Goal: Task Accomplishment & Management: Manage account settings

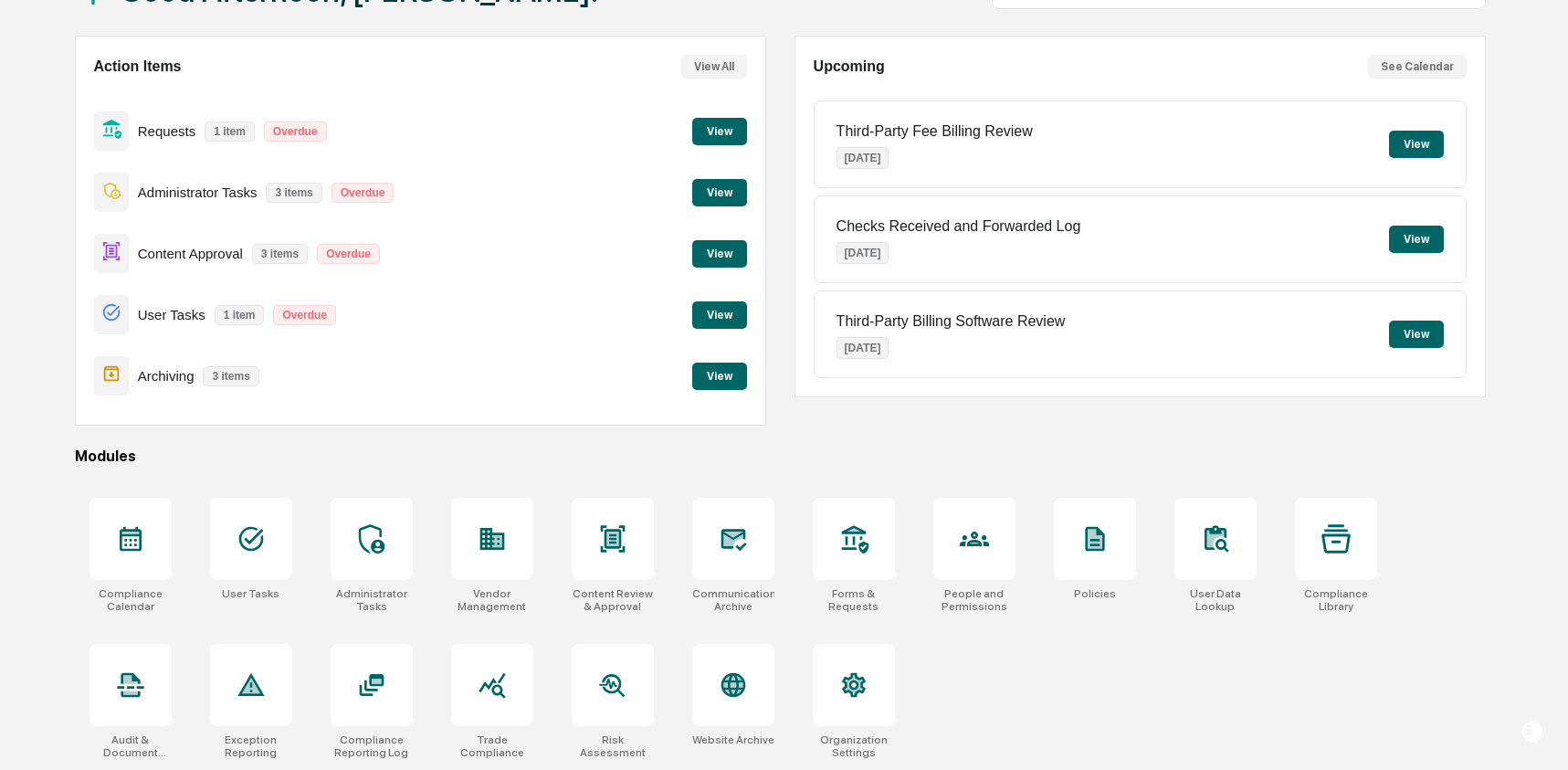
scroll to position [146, 0]
click at [250, 524] on icon at bounding box center [251, 538] width 29 height 29
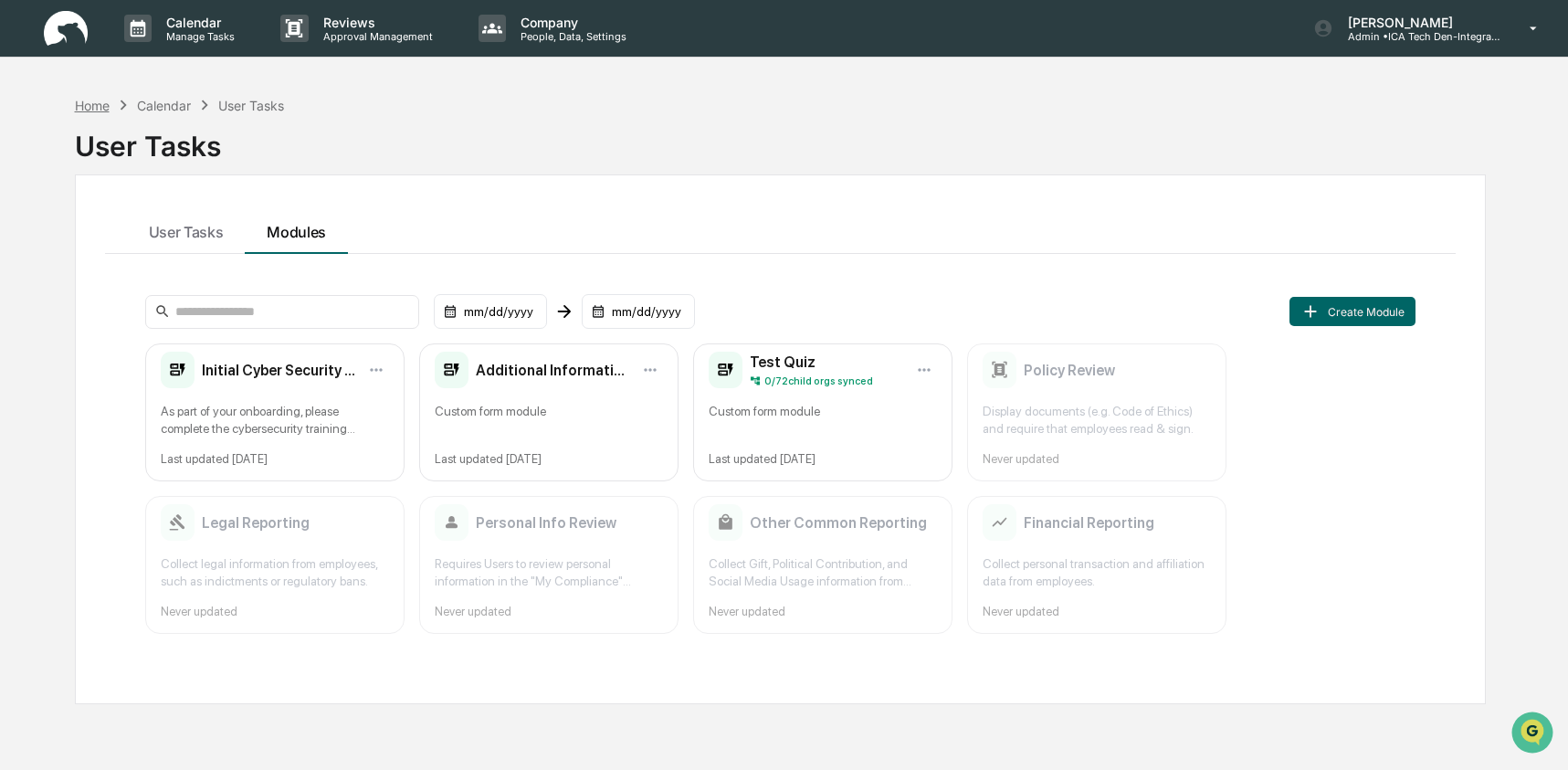
click at [98, 107] on div "Home" at bounding box center [92, 105] width 35 height 16
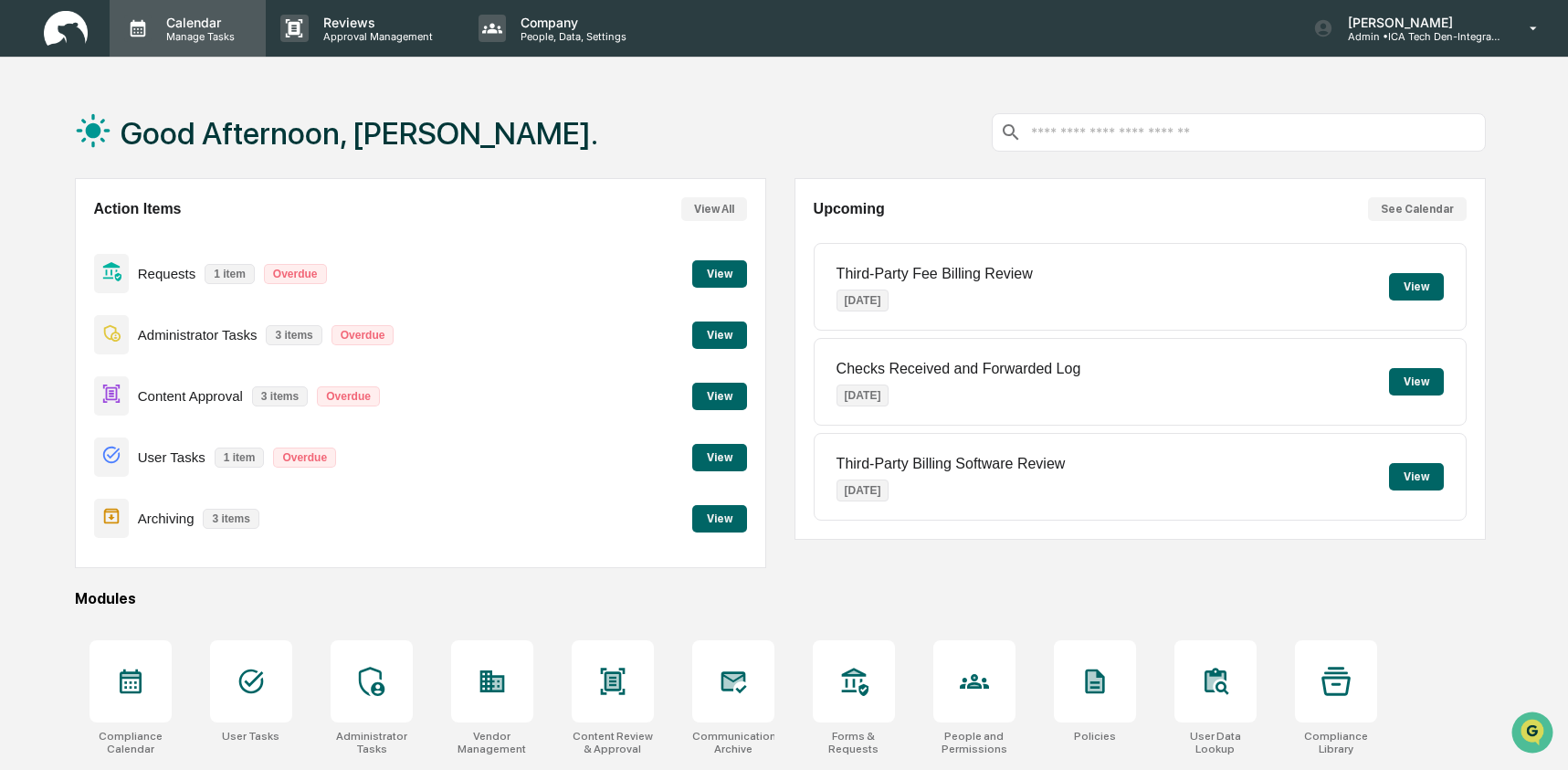
click at [194, 30] on p "Manage Tasks" at bounding box center [197, 37] width 92 height 13
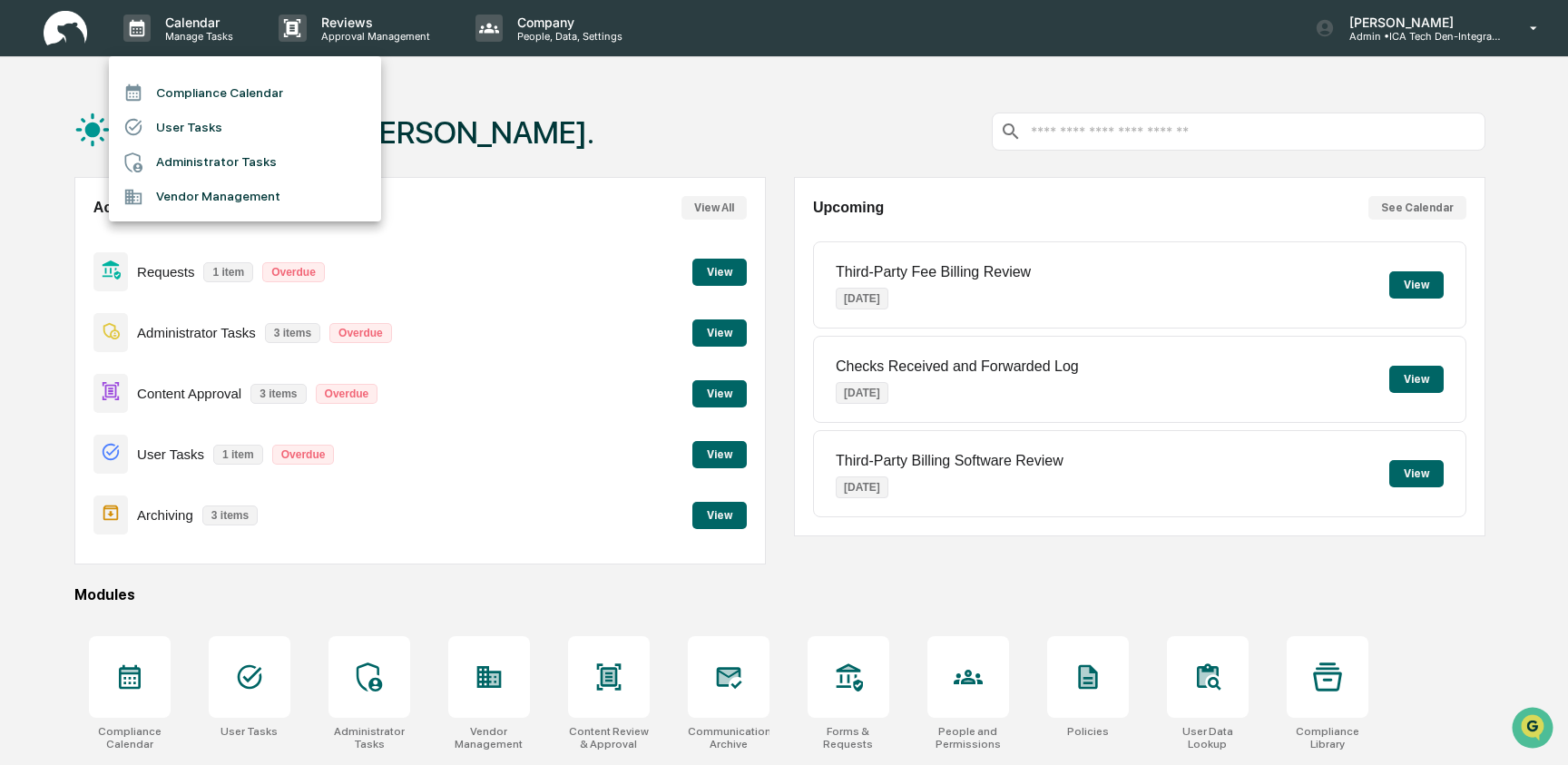
click at [222, 92] on li "Compliance Calendar" at bounding box center [245, 92] width 272 height 35
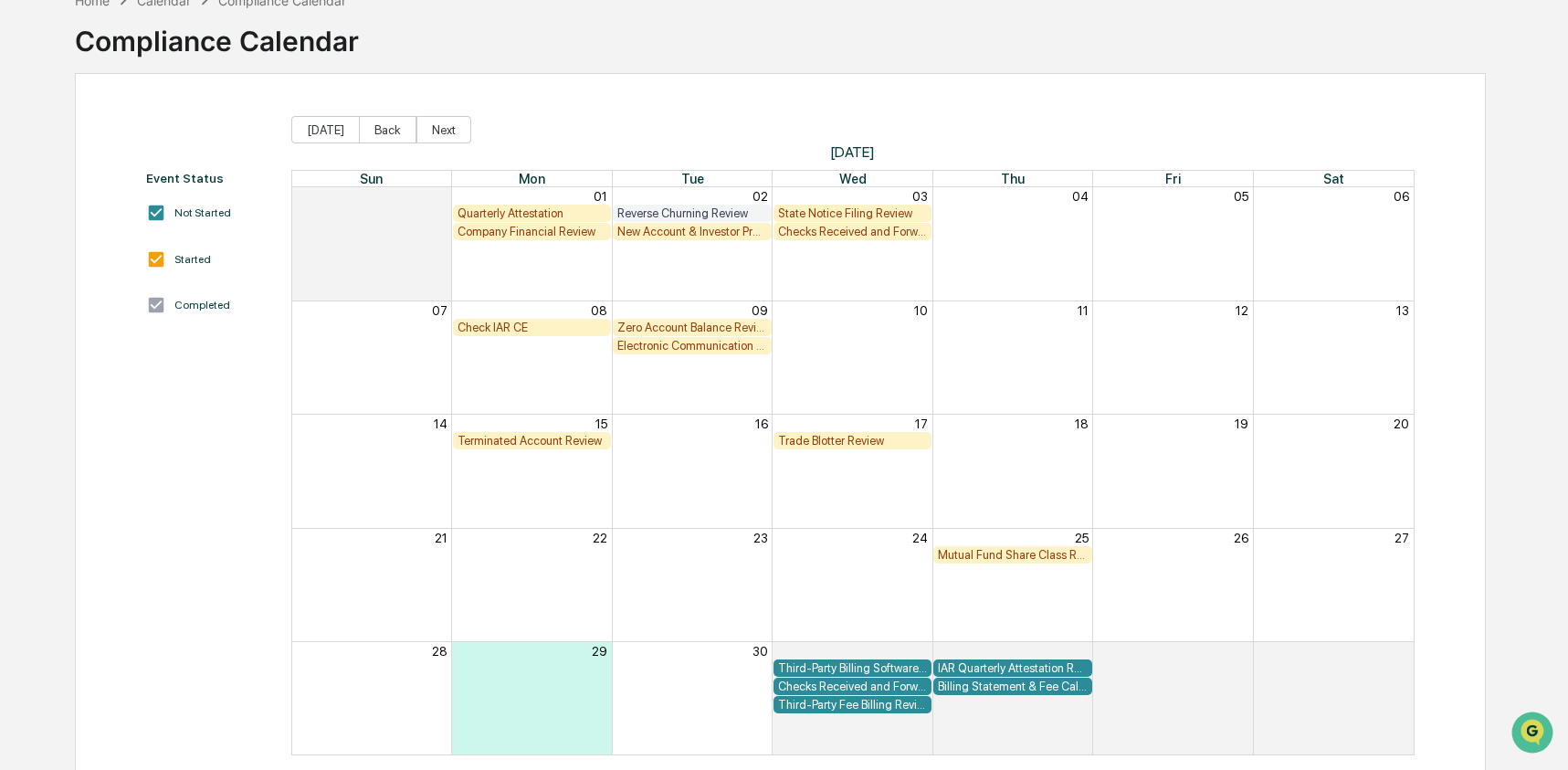
scroll to position [117, 0]
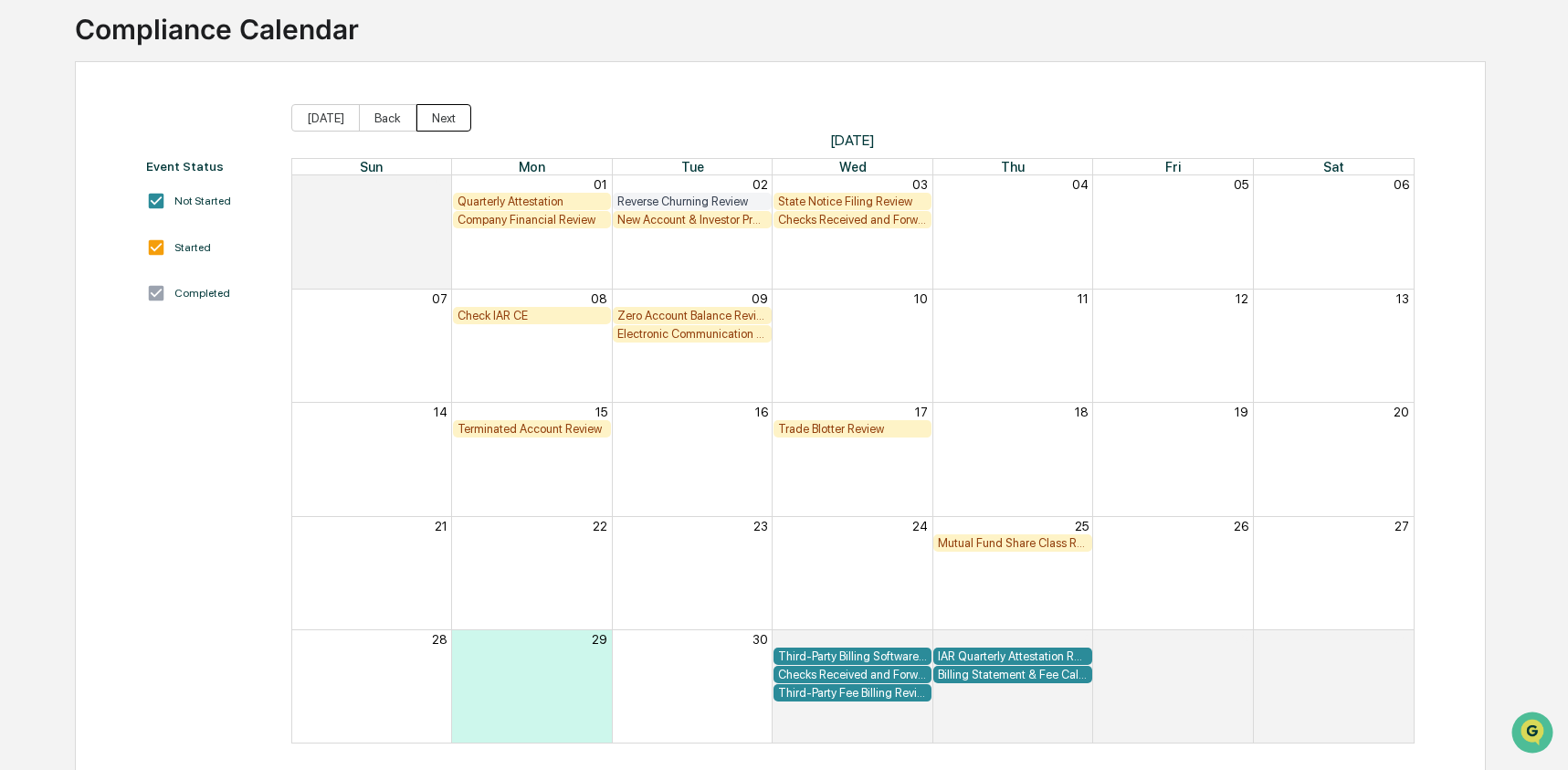
click at [459, 117] on button "Next" at bounding box center [444, 117] width 54 height 27
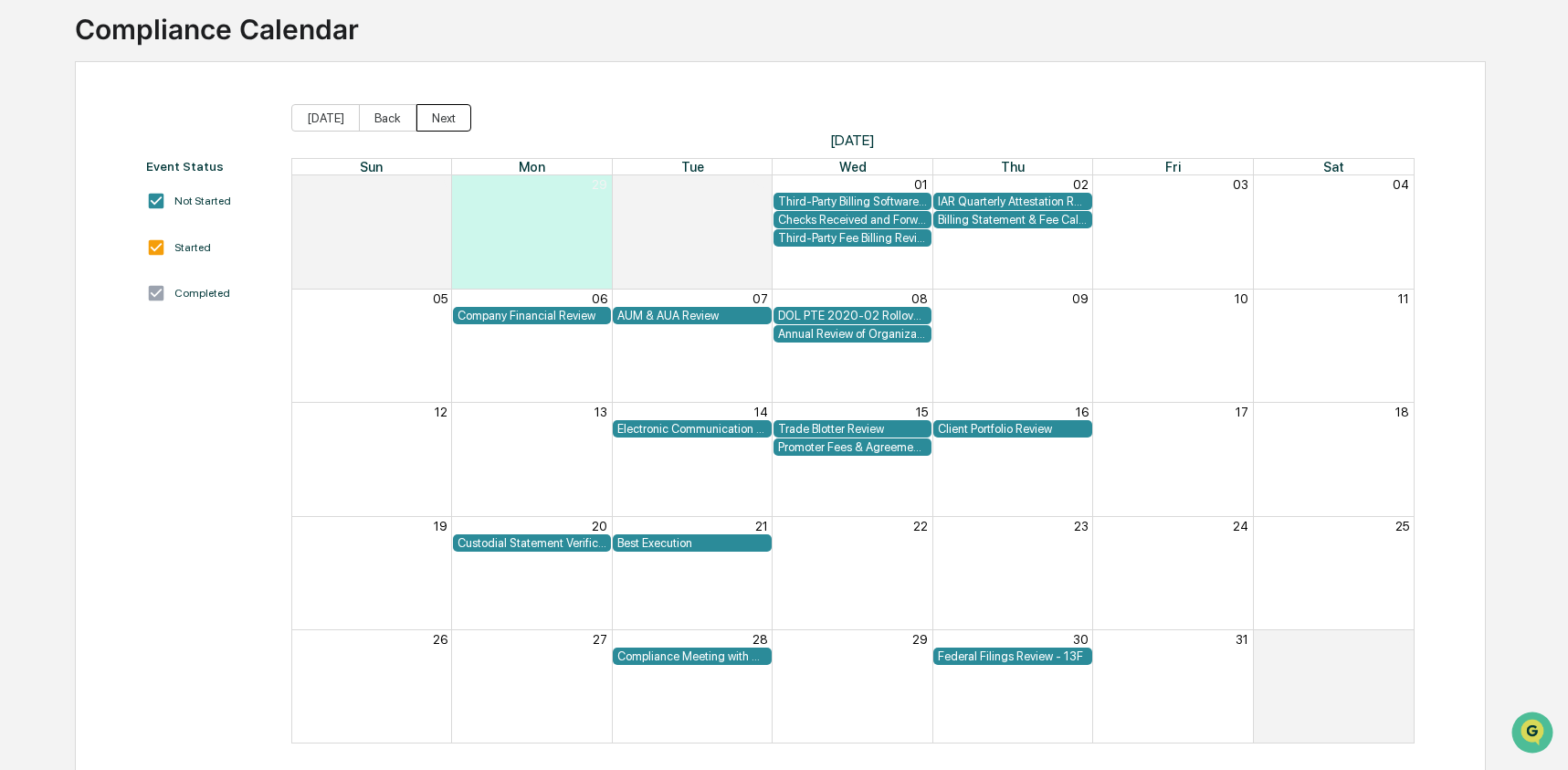
click at [459, 117] on button "Next" at bounding box center [444, 117] width 54 height 27
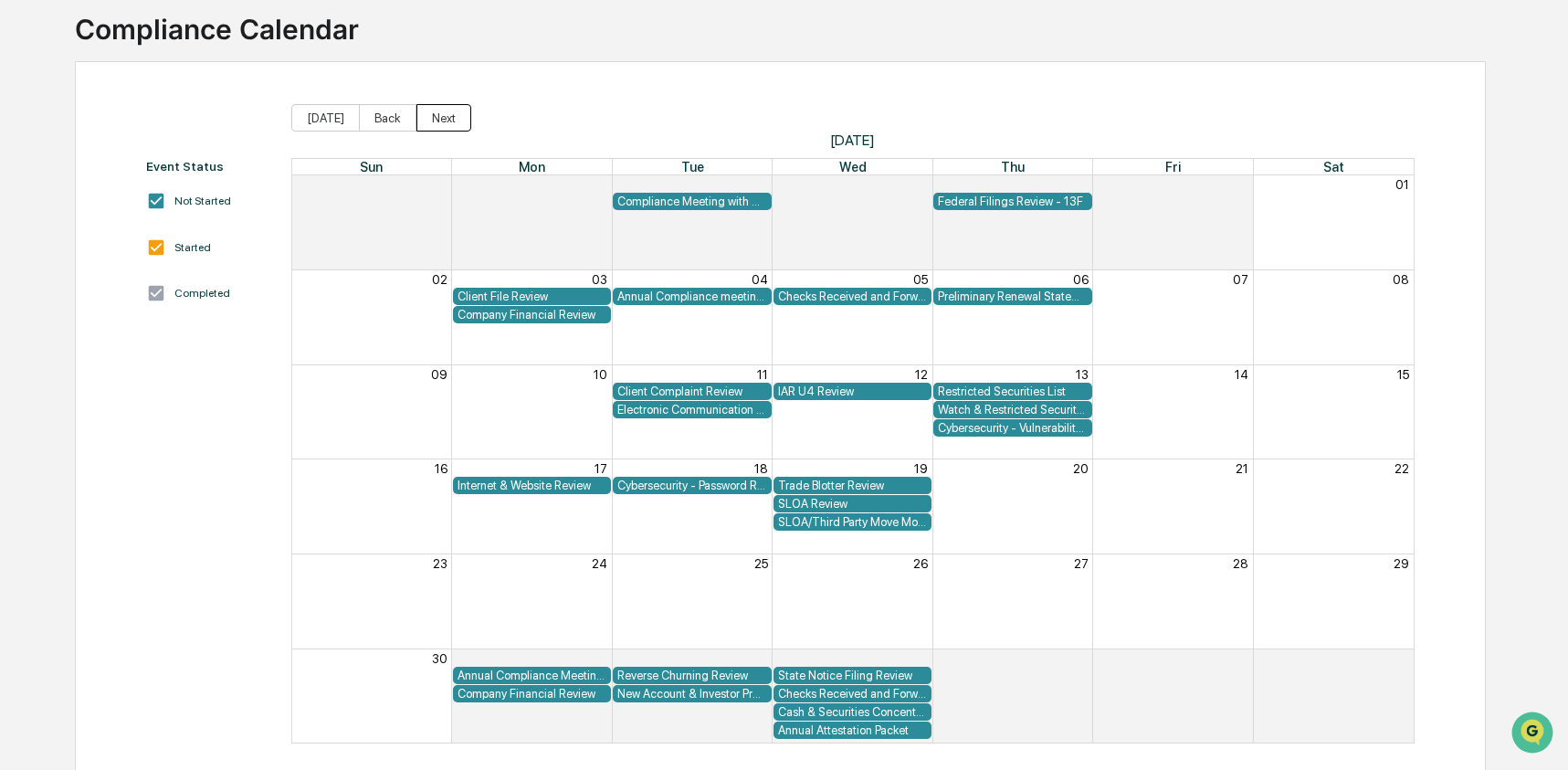
click at [459, 117] on button "Next" at bounding box center [444, 117] width 54 height 27
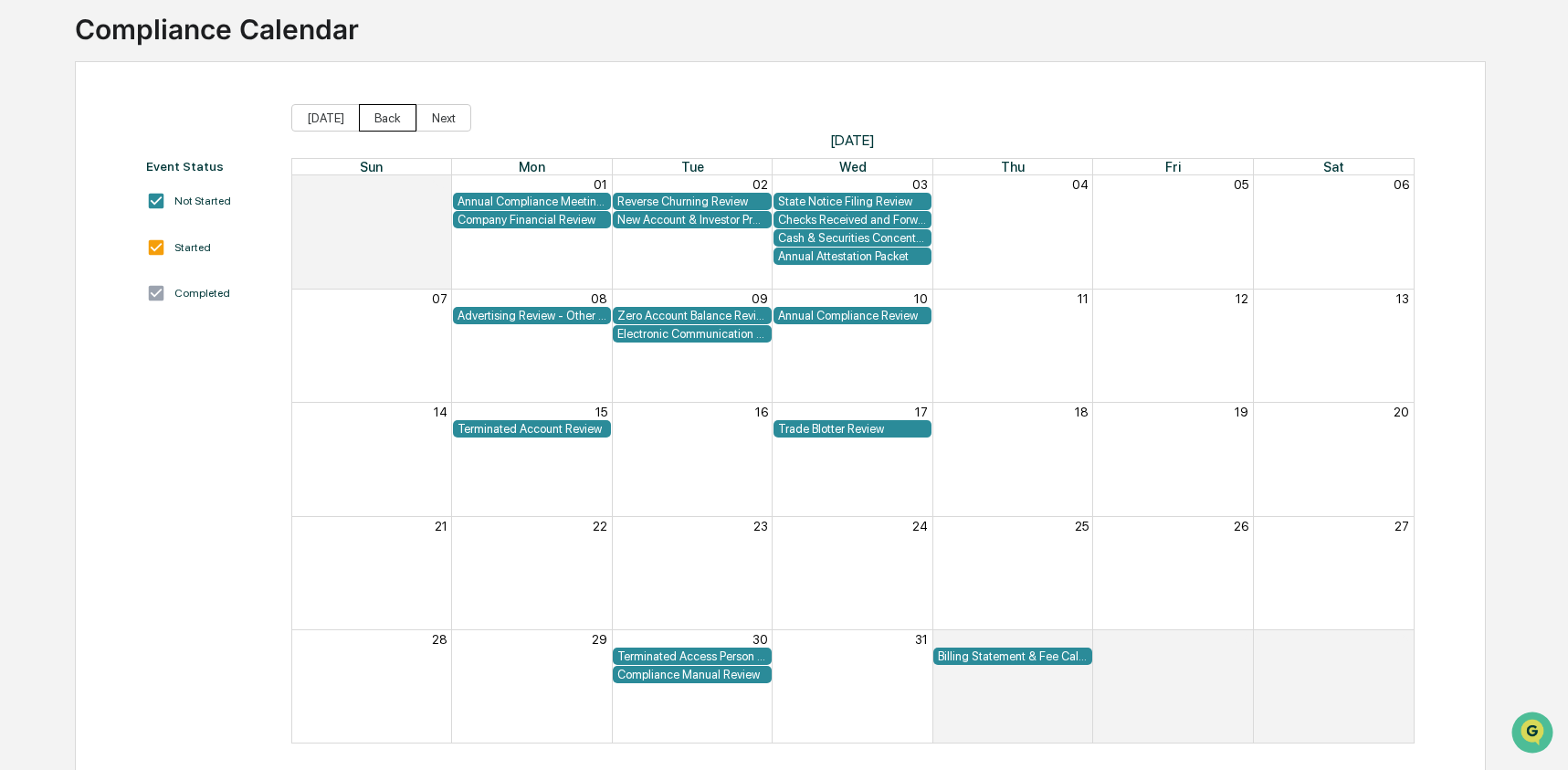
click at [375, 113] on button "Back" at bounding box center [387, 117] width 57 height 27
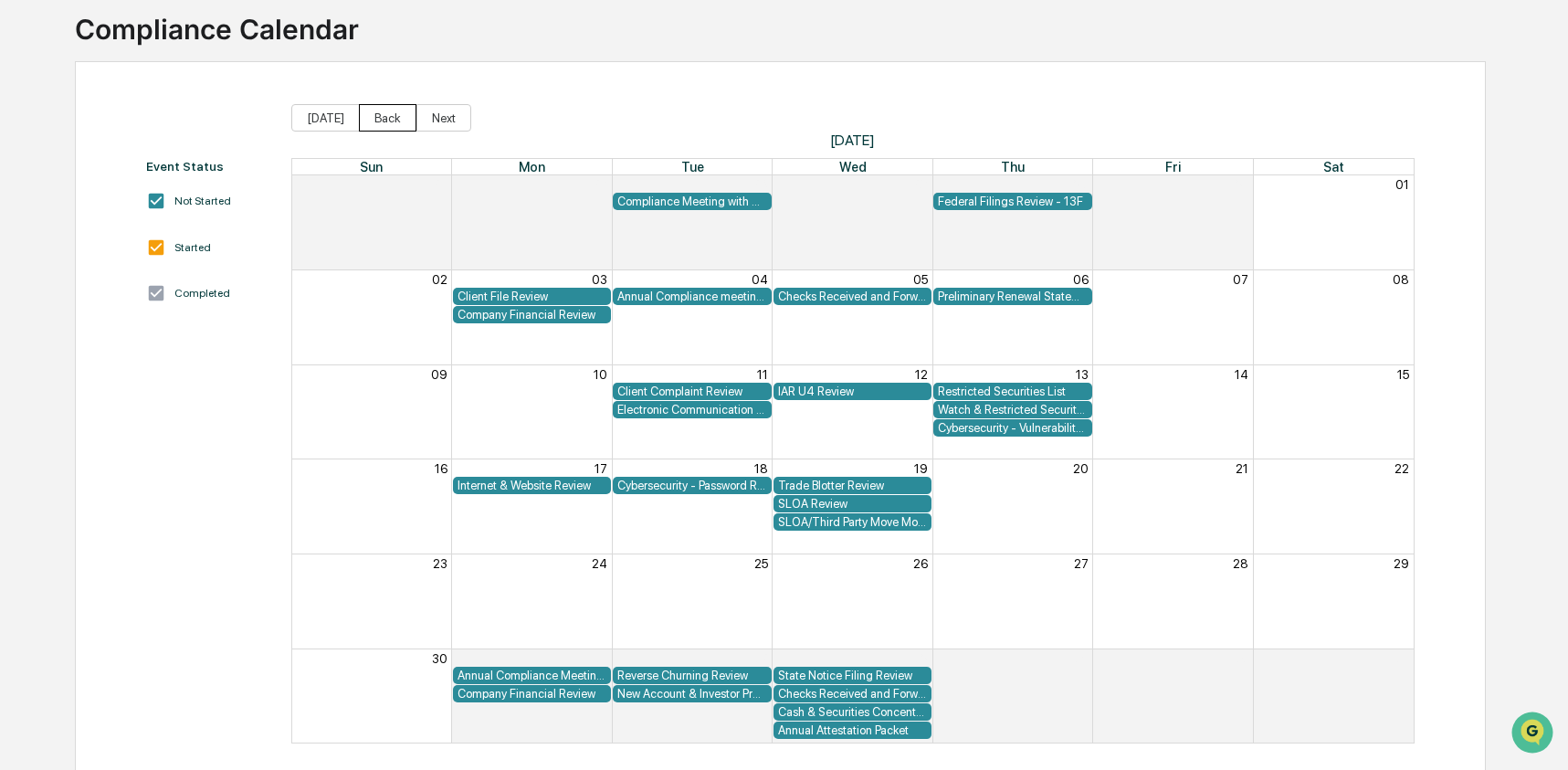
click at [375, 113] on button "Back" at bounding box center [387, 117] width 57 height 27
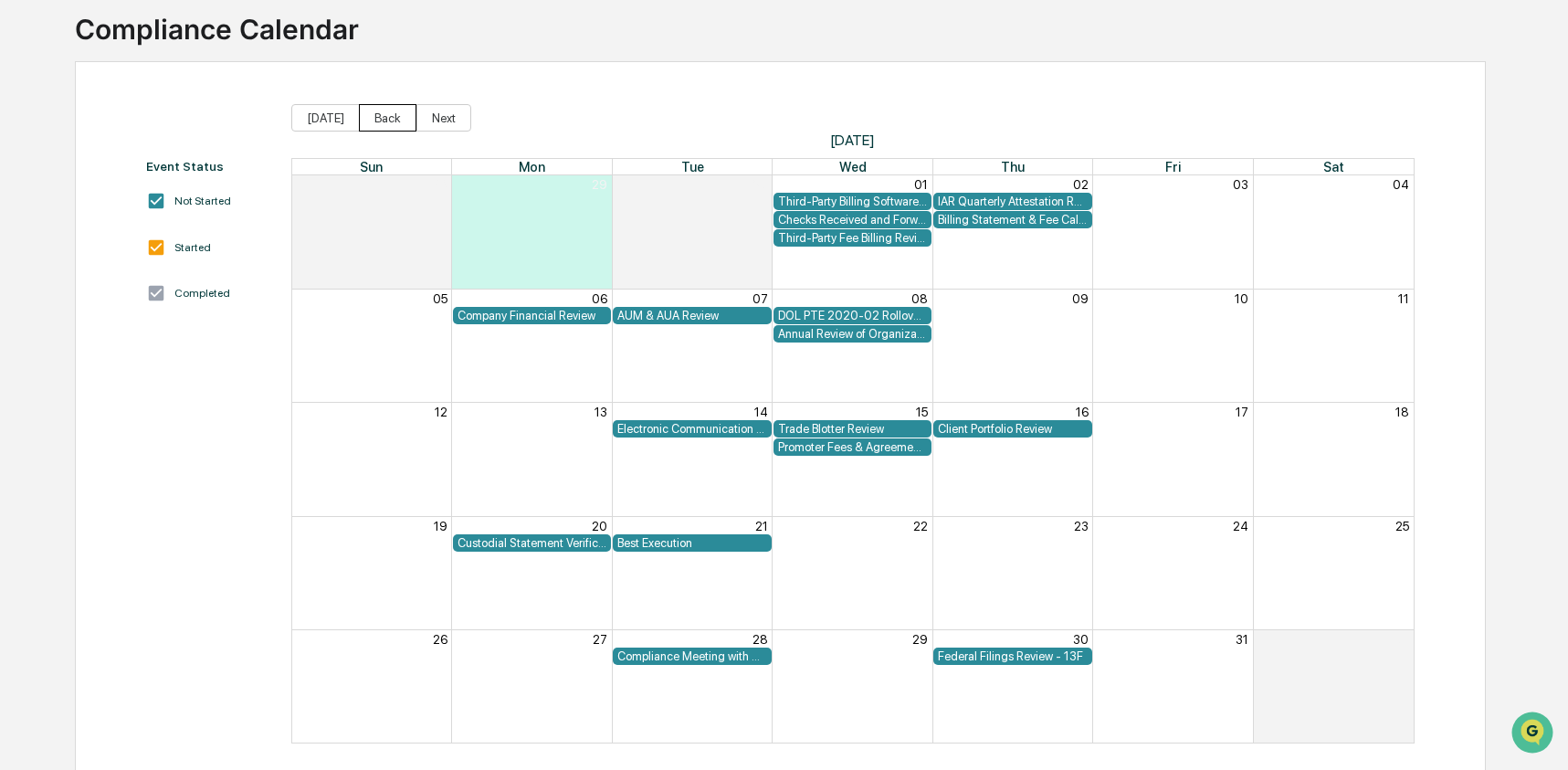
click at [375, 113] on button "Back" at bounding box center [387, 117] width 57 height 27
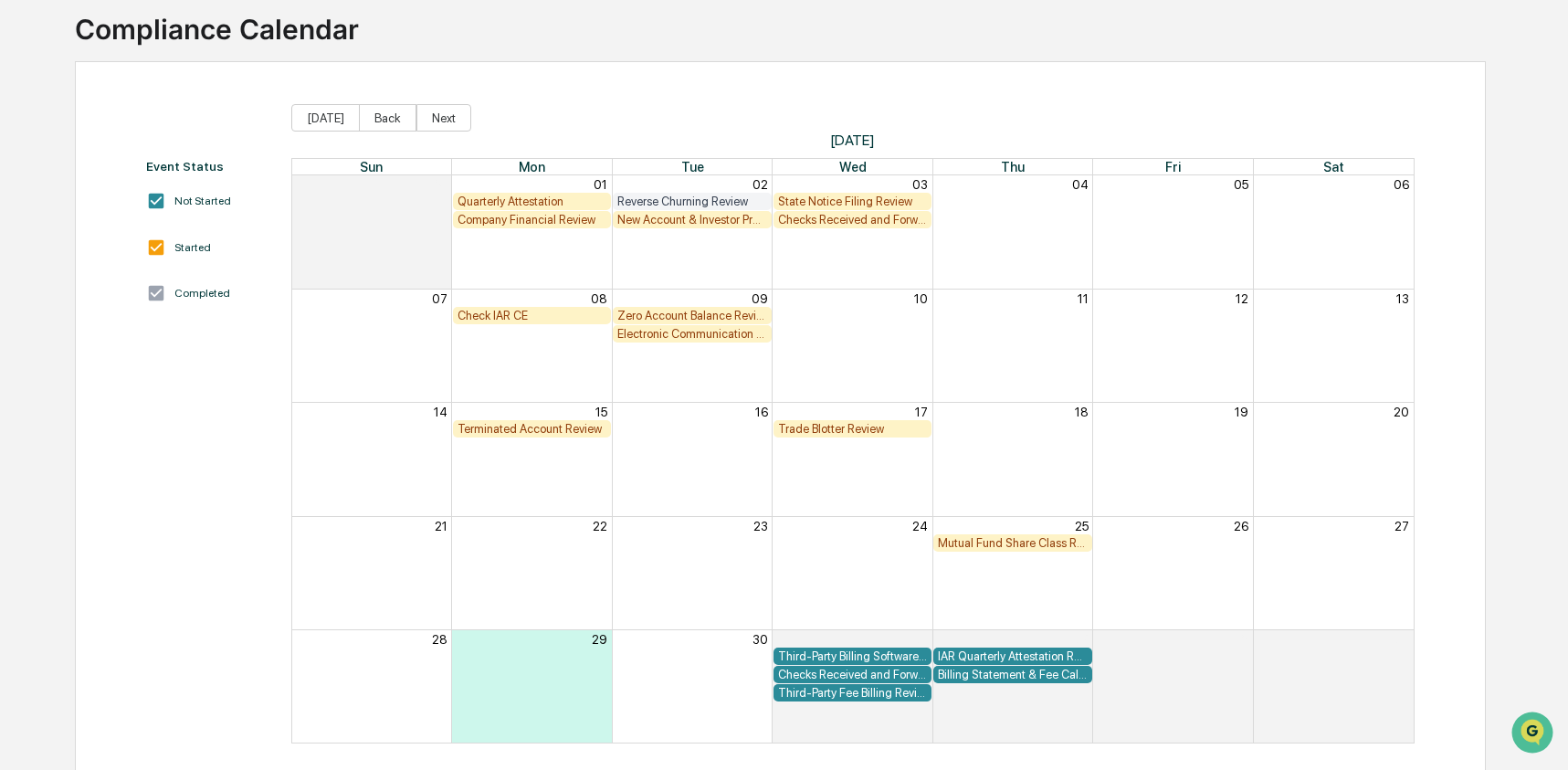
click at [580, 202] on div "Quarterly Attestation" at bounding box center [531, 201] width 149 height 14
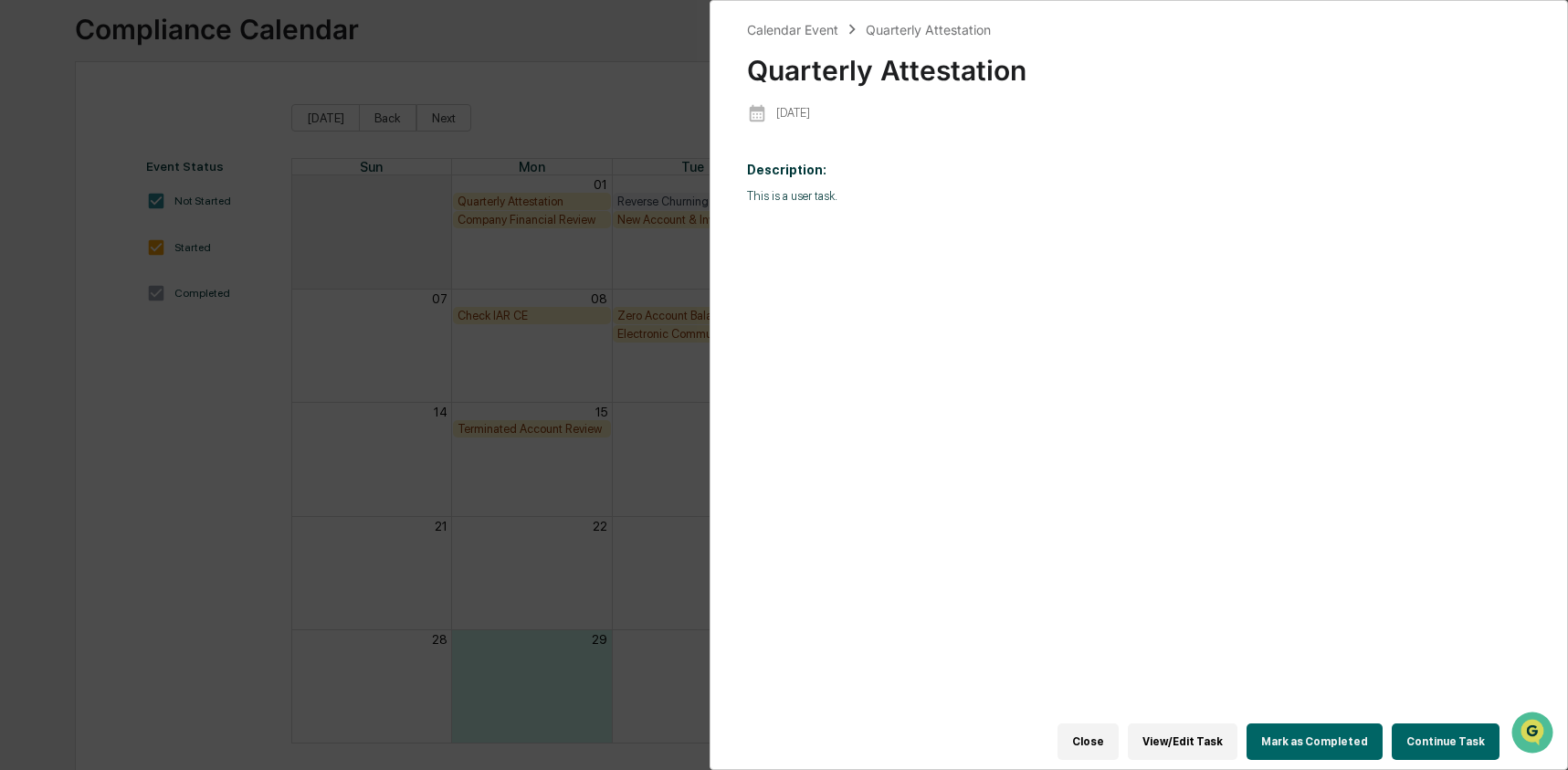
click at [507, 280] on div "Calendar Event Quarterly Attestation Quarterly Attestation 2025-09-01 Descripti…" at bounding box center [784, 385] width 1568 height 770
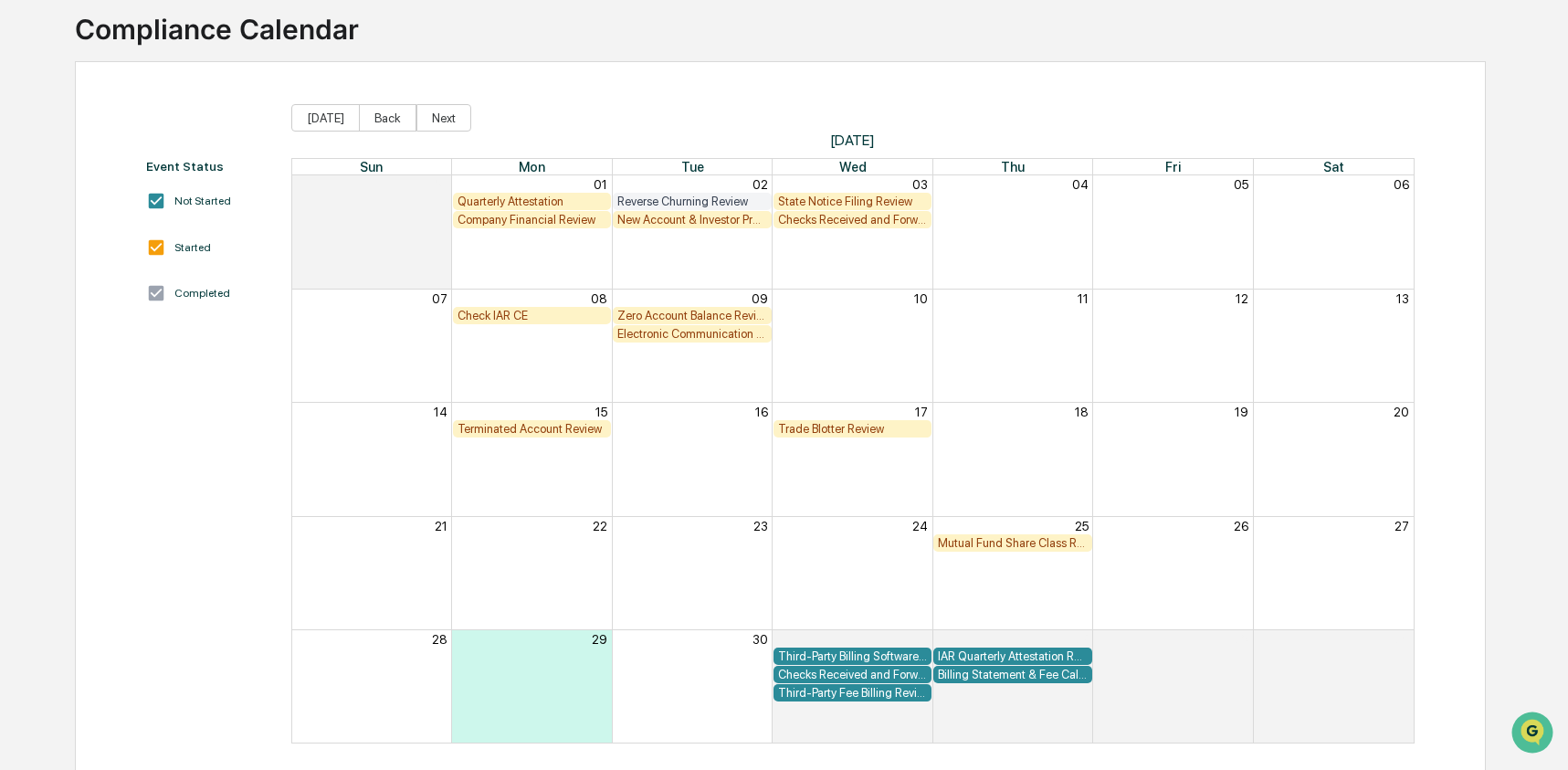
click at [568, 223] on div "Company Financial Review" at bounding box center [531, 220] width 149 height 14
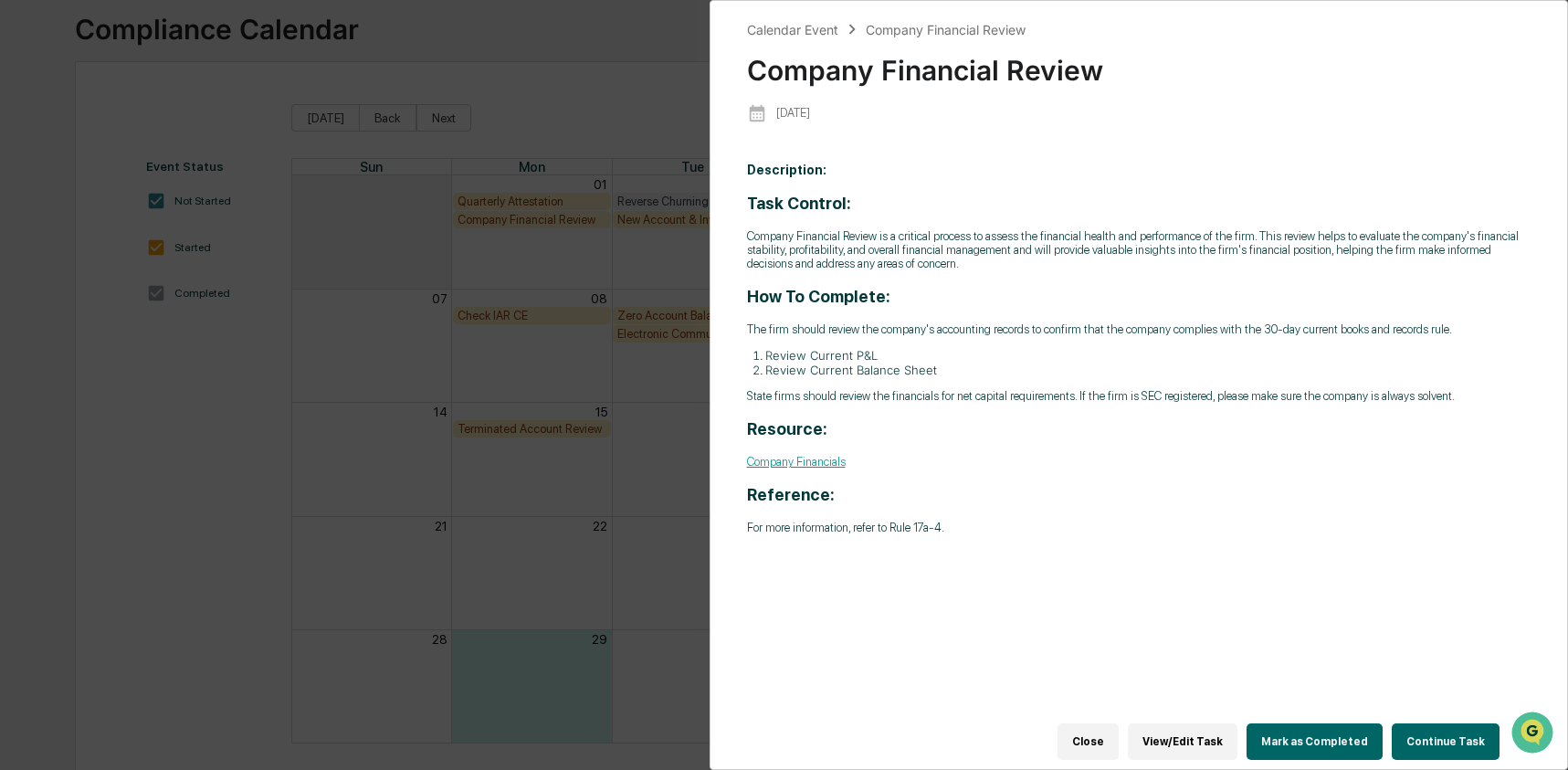
click at [1402, 724] on button "Continue Task" at bounding box center [1446, 741] width 108 height 37
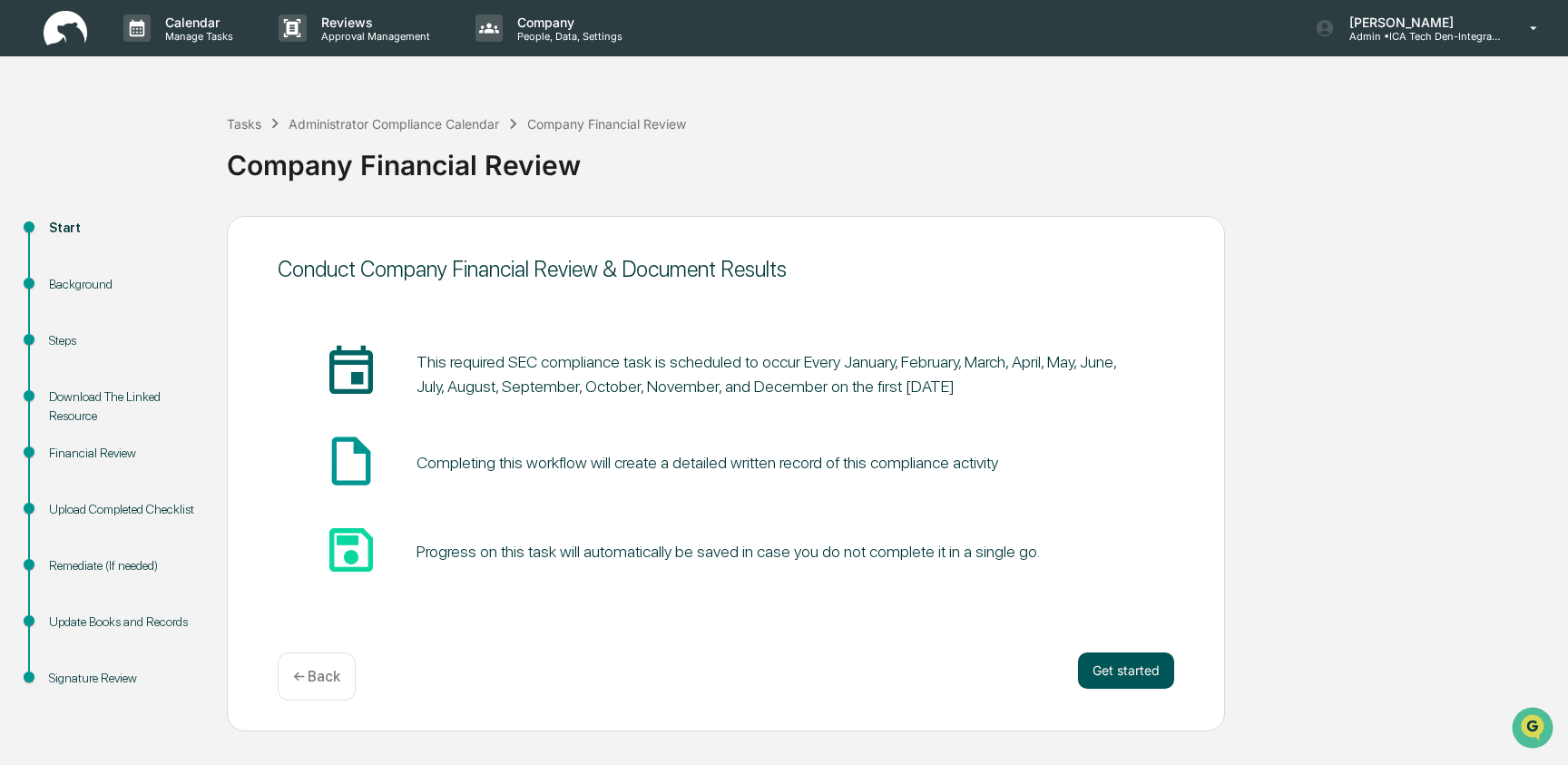
click at [1103, 672] on button "Get started" at bounding box center [1126, 670] width 96 height 36
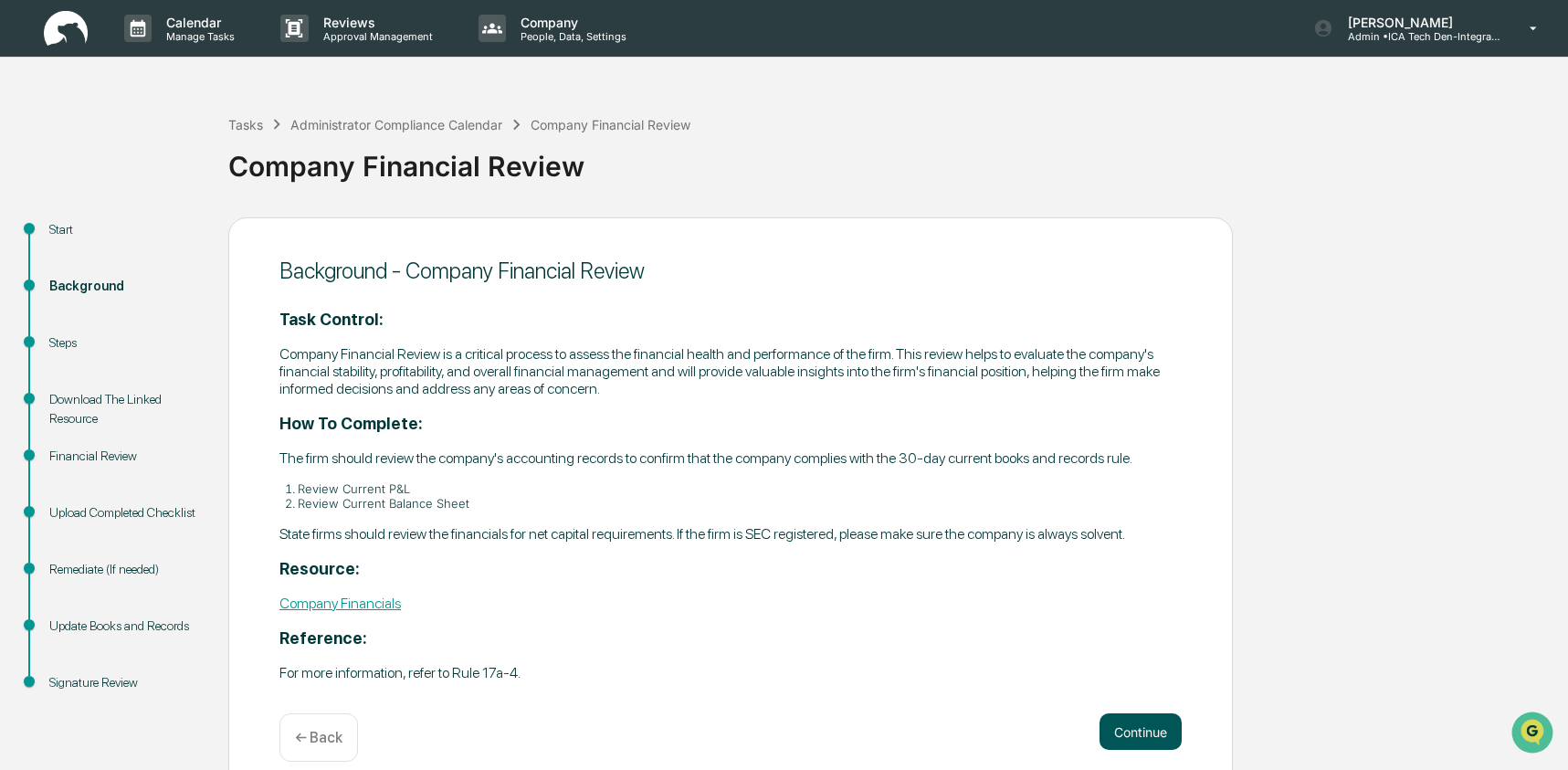
click at [1142, 750] on button "Continue" at bounding box center [1141, 732] width 83 height 37
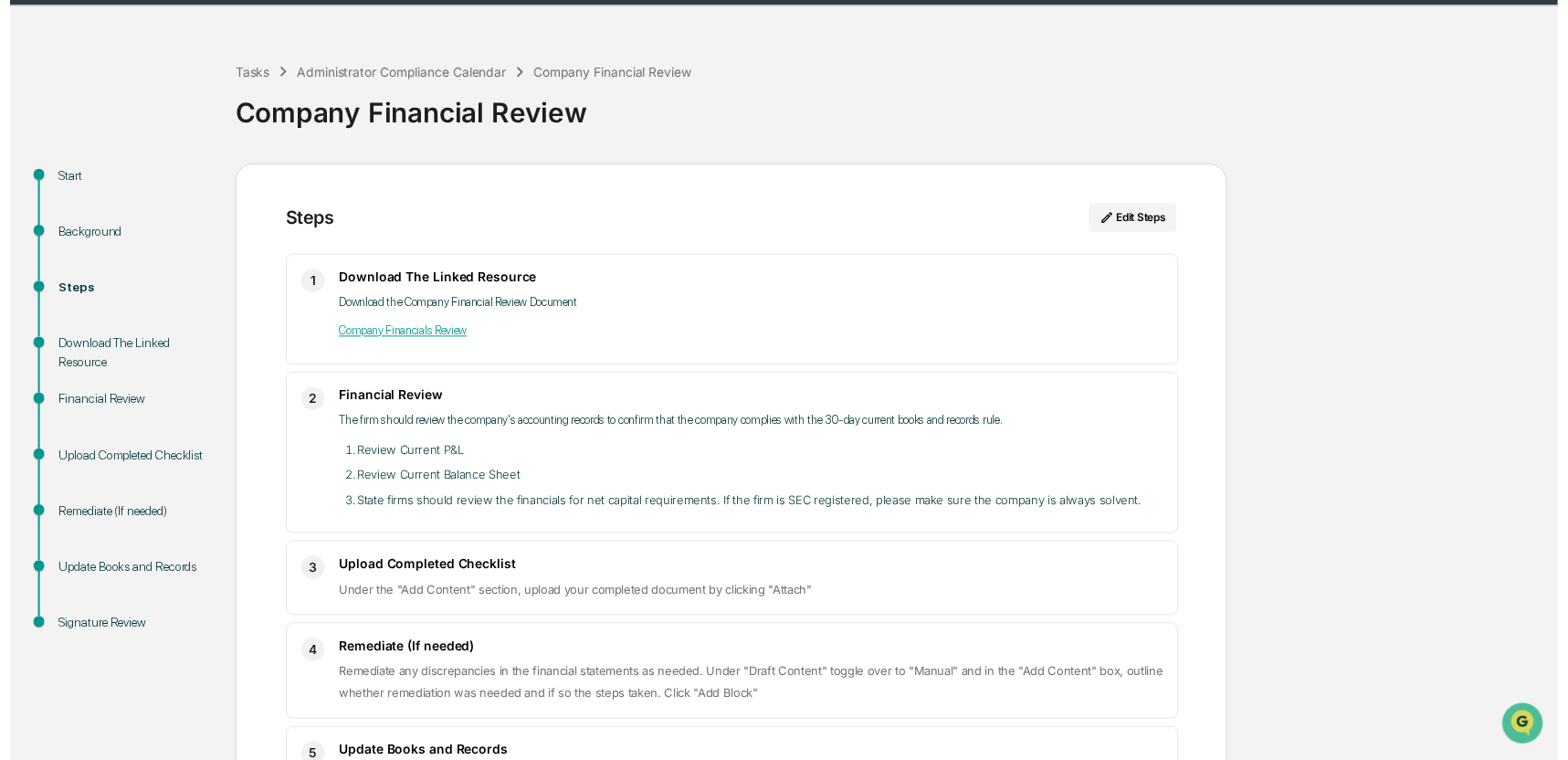
scroll to position [248, 0]
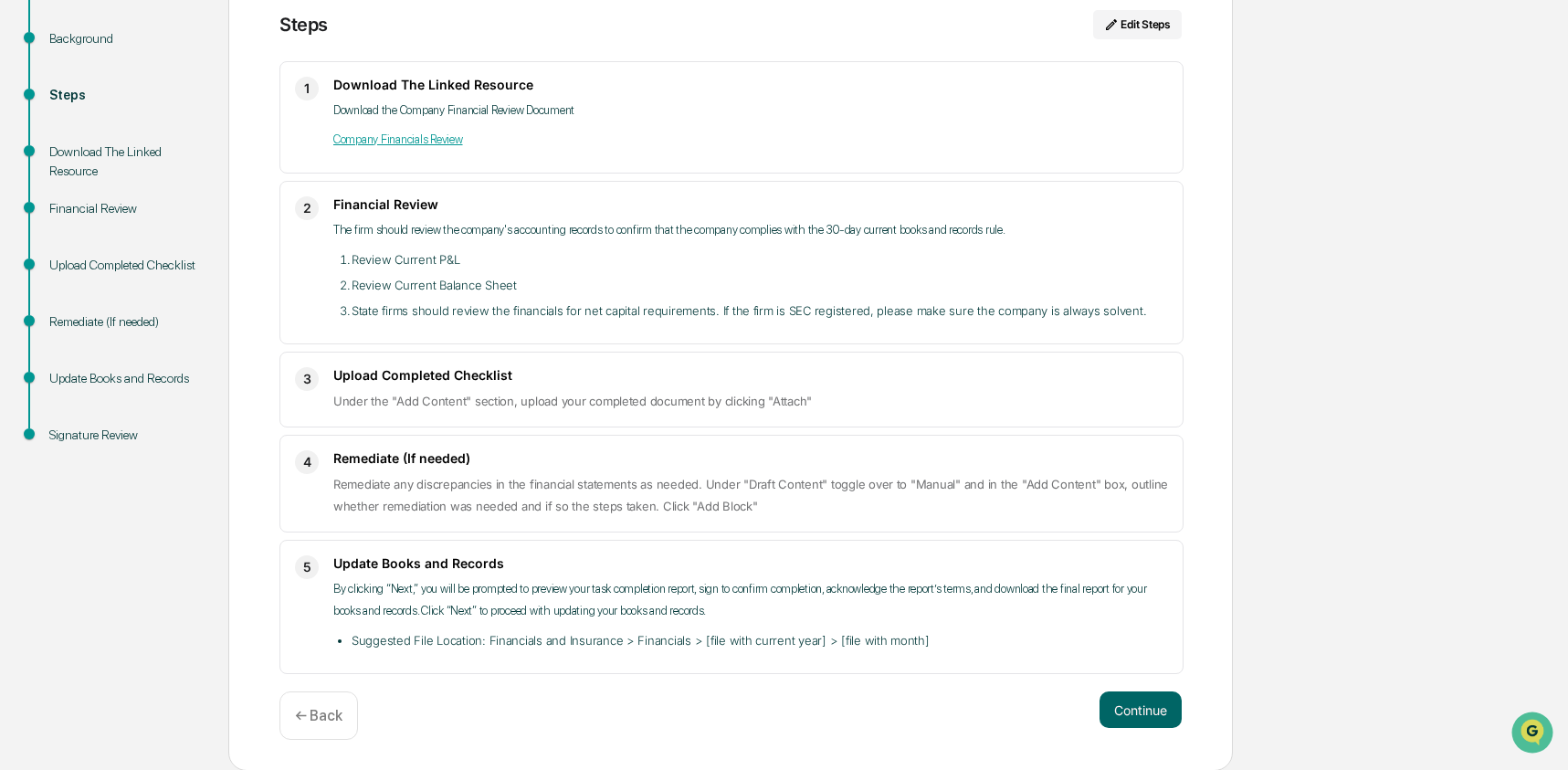
click at [1123, 729] on div "Continue ← Back" at bounding box center [730, 716] width 902 height 49
click at [1124, 719] on button "Continue" at bounding box center [1141, 709] width 83 height 37
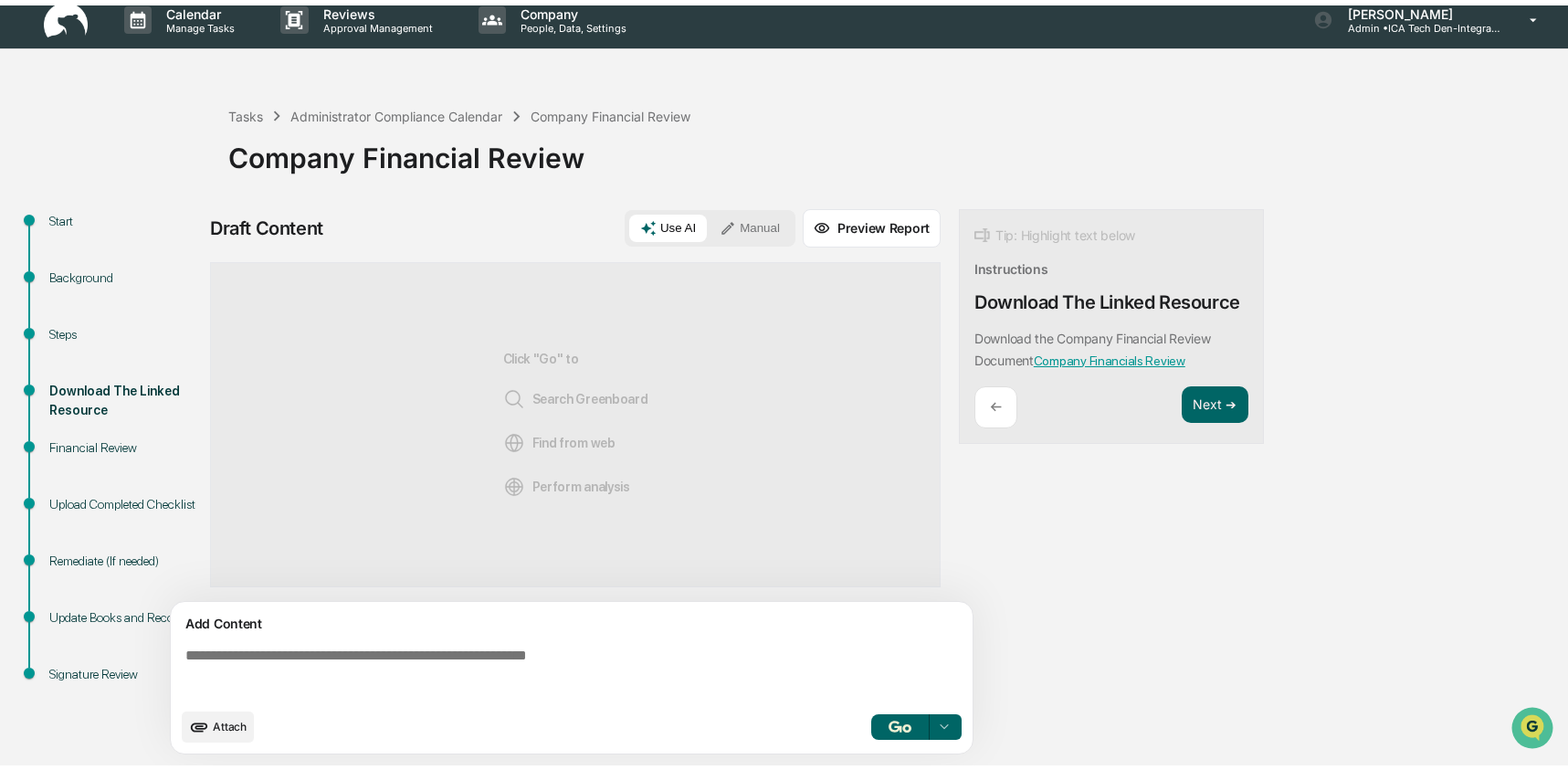
scroll to position [14, 0]
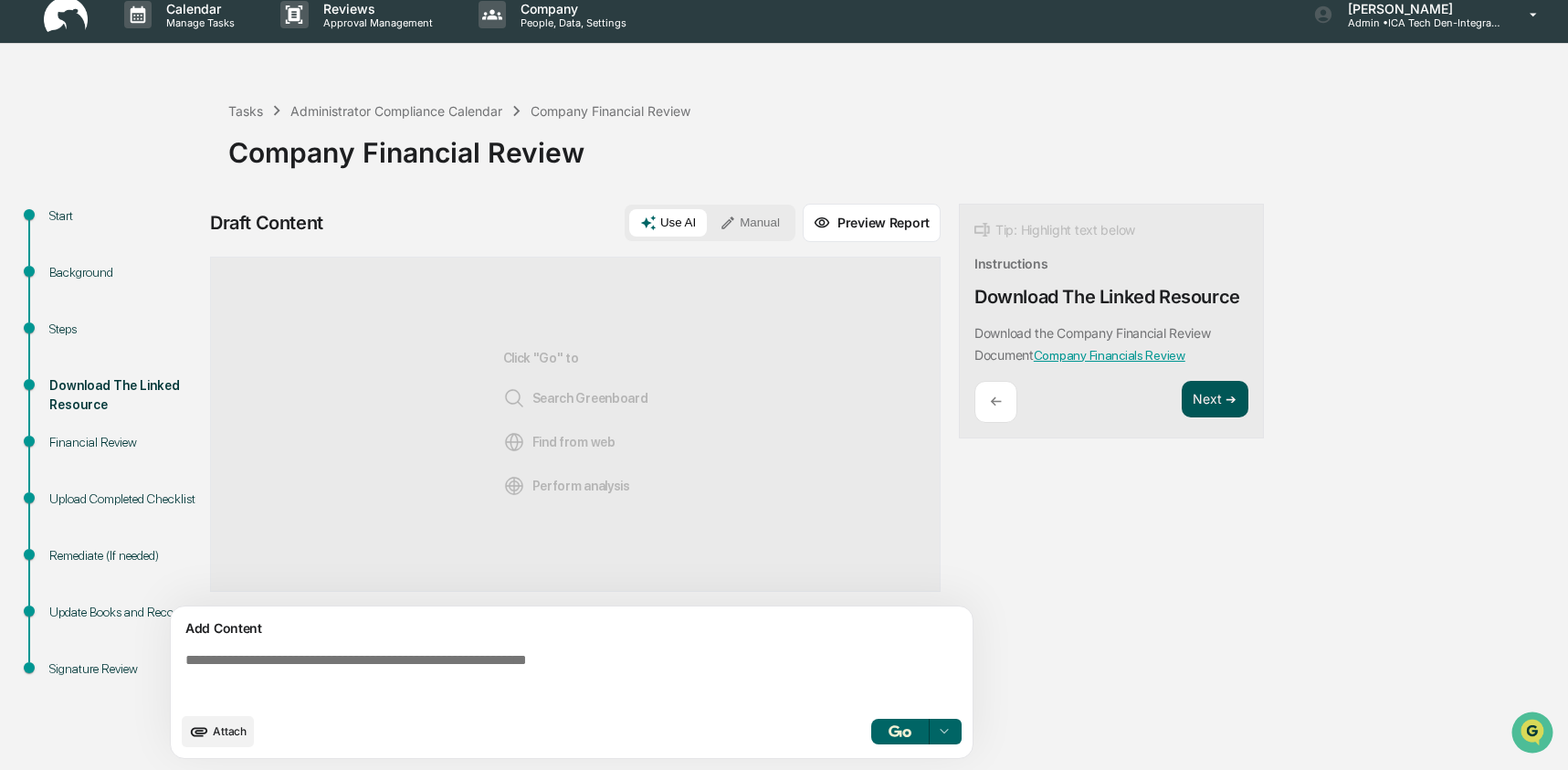
click at [1239, 395] on button "Next ➔" at bounding box center [1215, 400] width 67 height 38
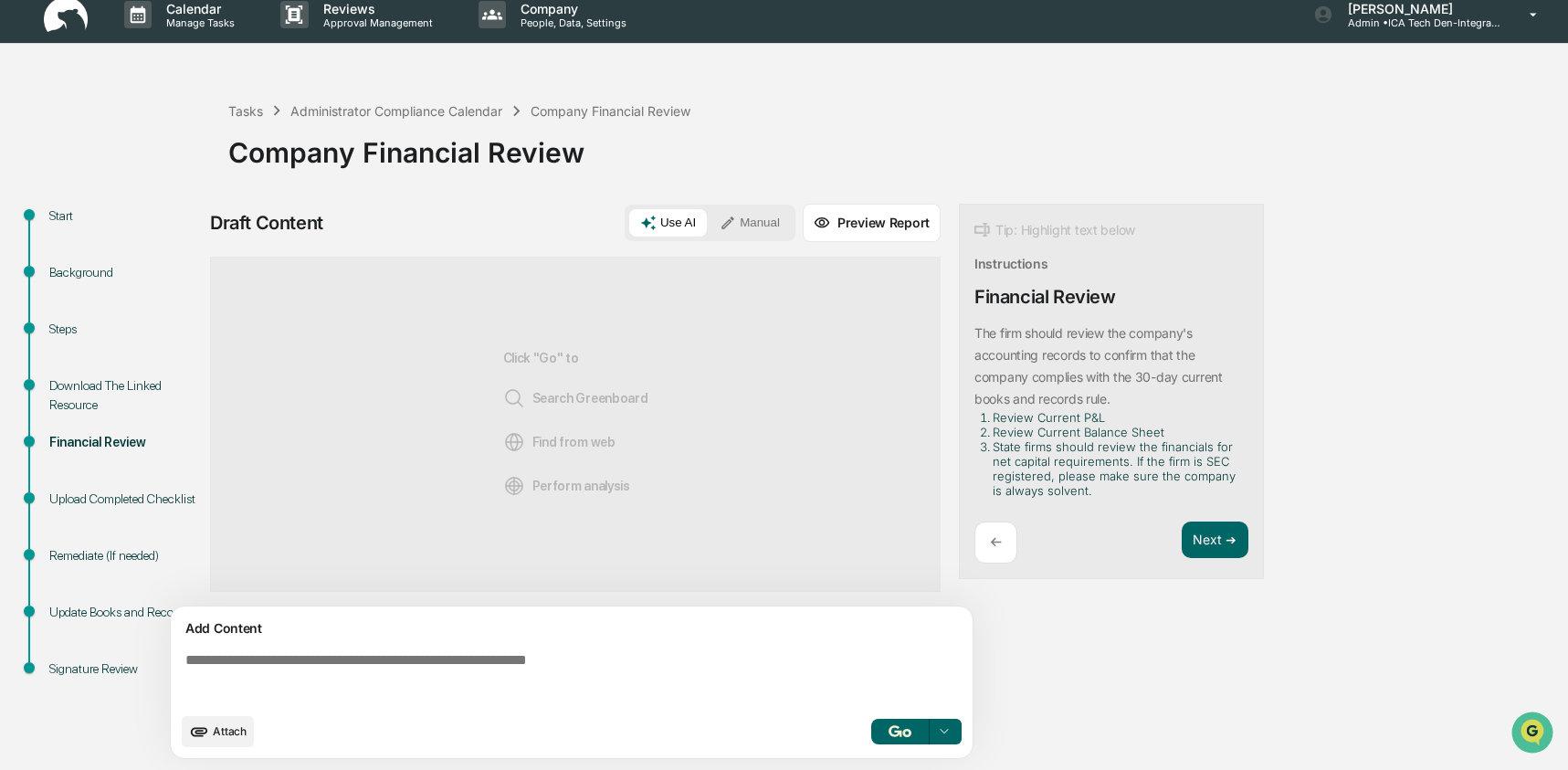
click at [1058, 423] on li "Review Current P&L" at bounding box center [1116, 418] width 249 height 15
click at [1211, 540] on button "Next ➔" at bounding box center [1215, 540] width 67 height 38
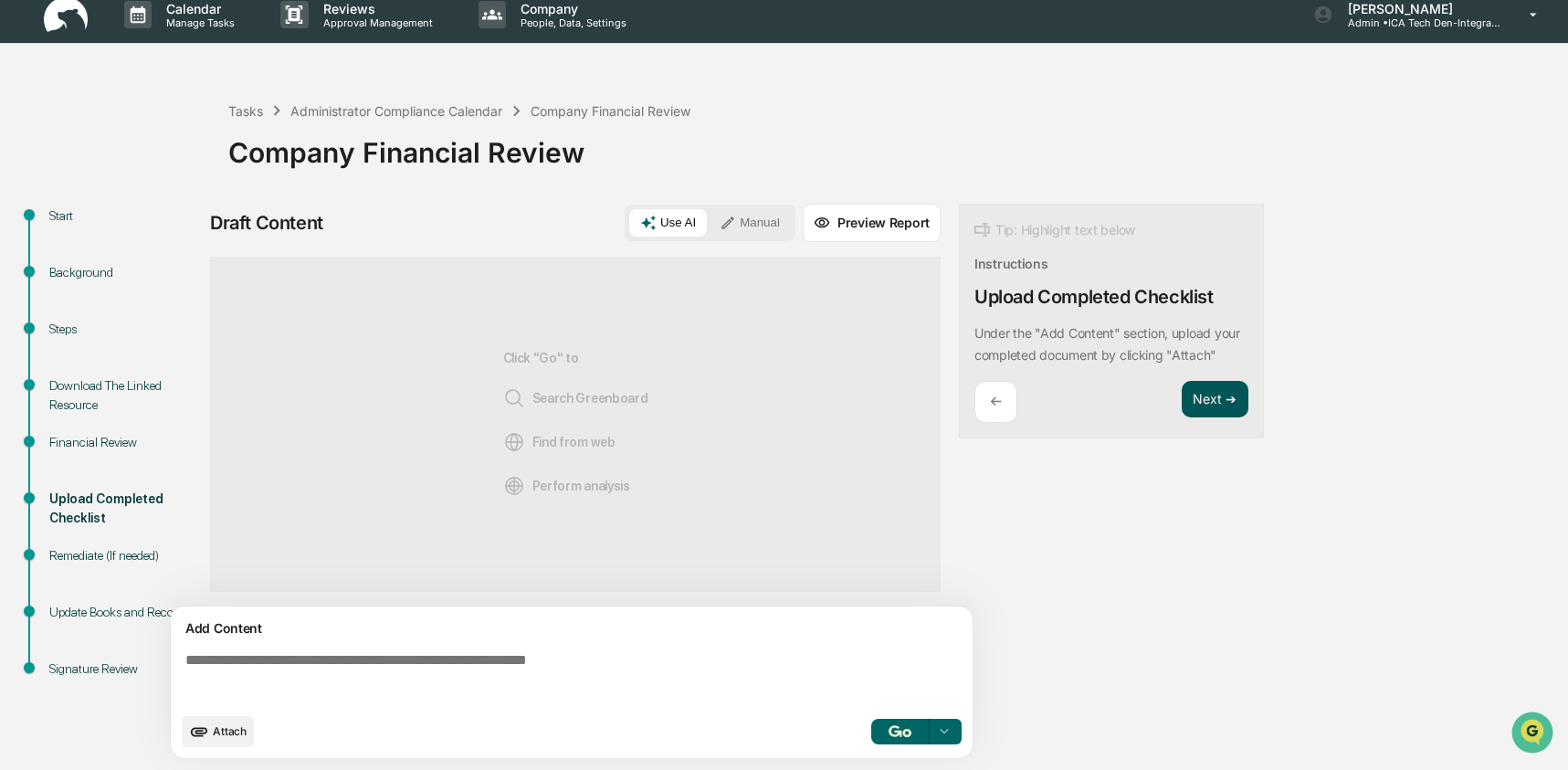
click at [1208, 391] on button "Next ➔" at bounding box center [1215, 400] width 67 height 38
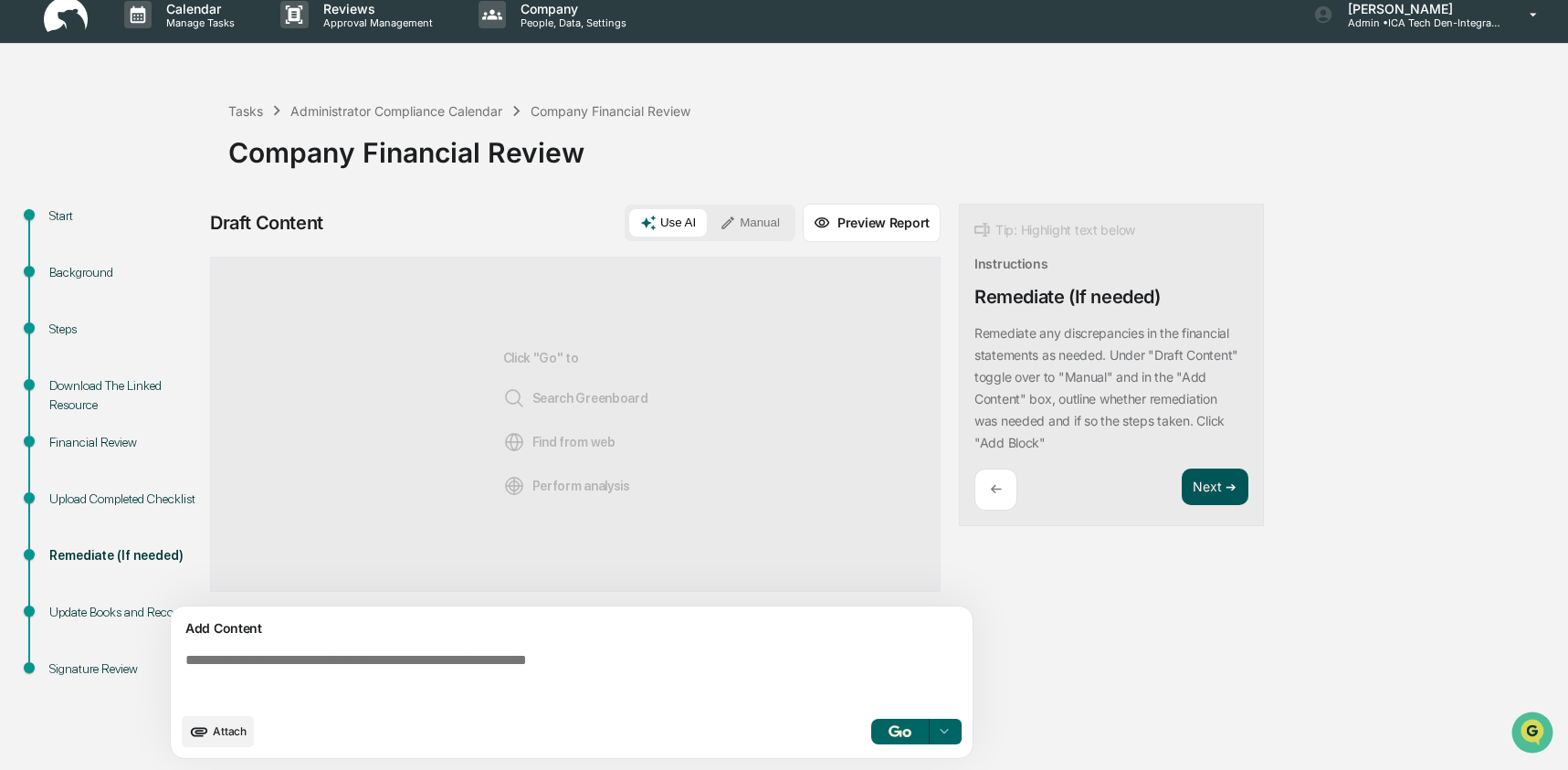
click at [1222, 493] on button "Next ➔" at bounding box center [1215, 487] width 67 height 38
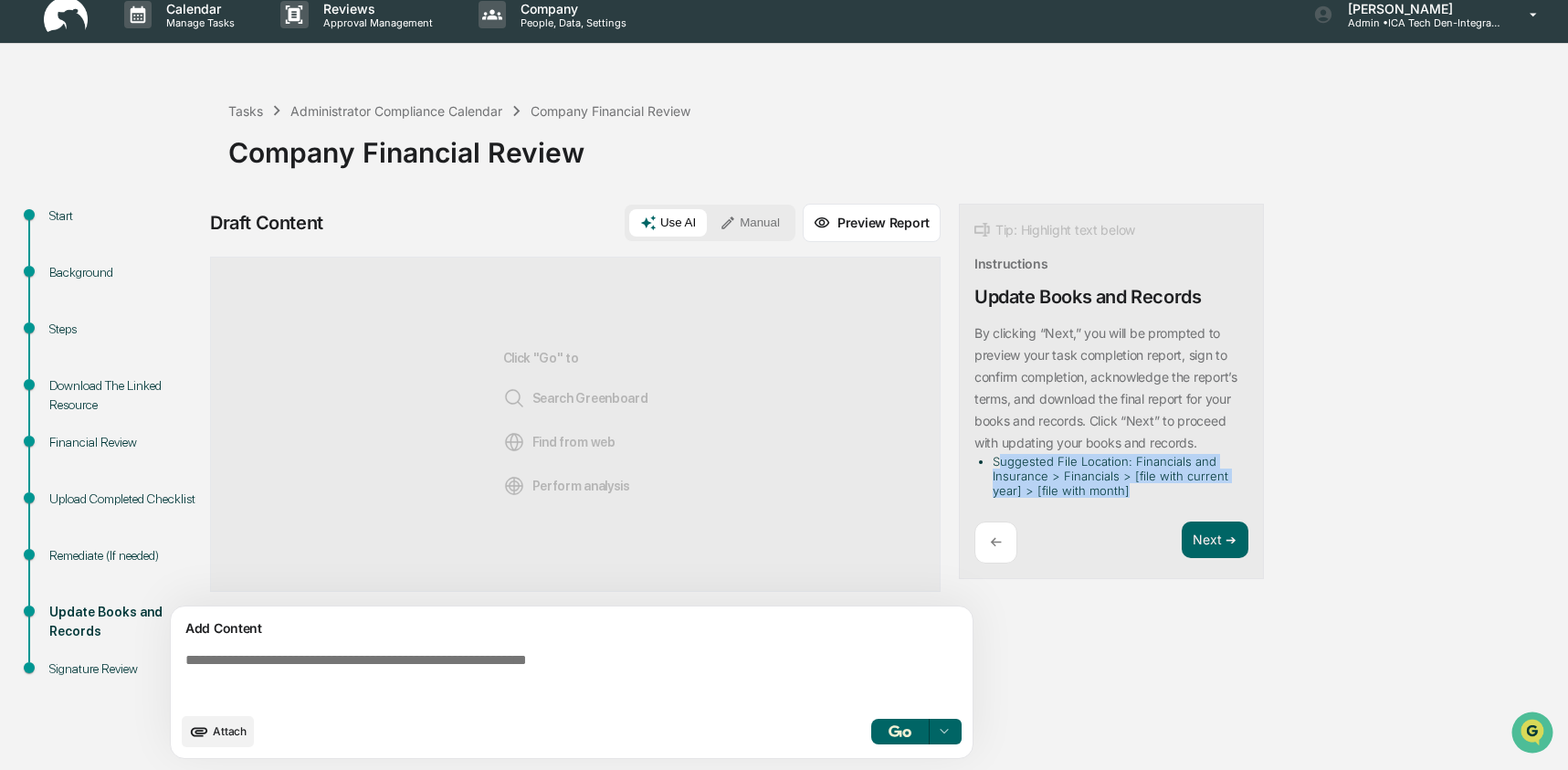
drag, startPoint x: 997, startPoint y: 458, endPoint x: 1168, endPoint y: 504, distance: 177.1
click at [1168, 504] on div "By clicking “Next,” you will be prompted to preview your task completion report…" at bounding box center [1112, 414] width 274 height 185
click at [1147, 492] on li "Suggested File Location: Financials and Insurance > Financials > [file with cur…" at bounding box center [1116, 475] width 249 height 44
click at [59, 18] on img at bounding box center [66, 15] width 44 height 36
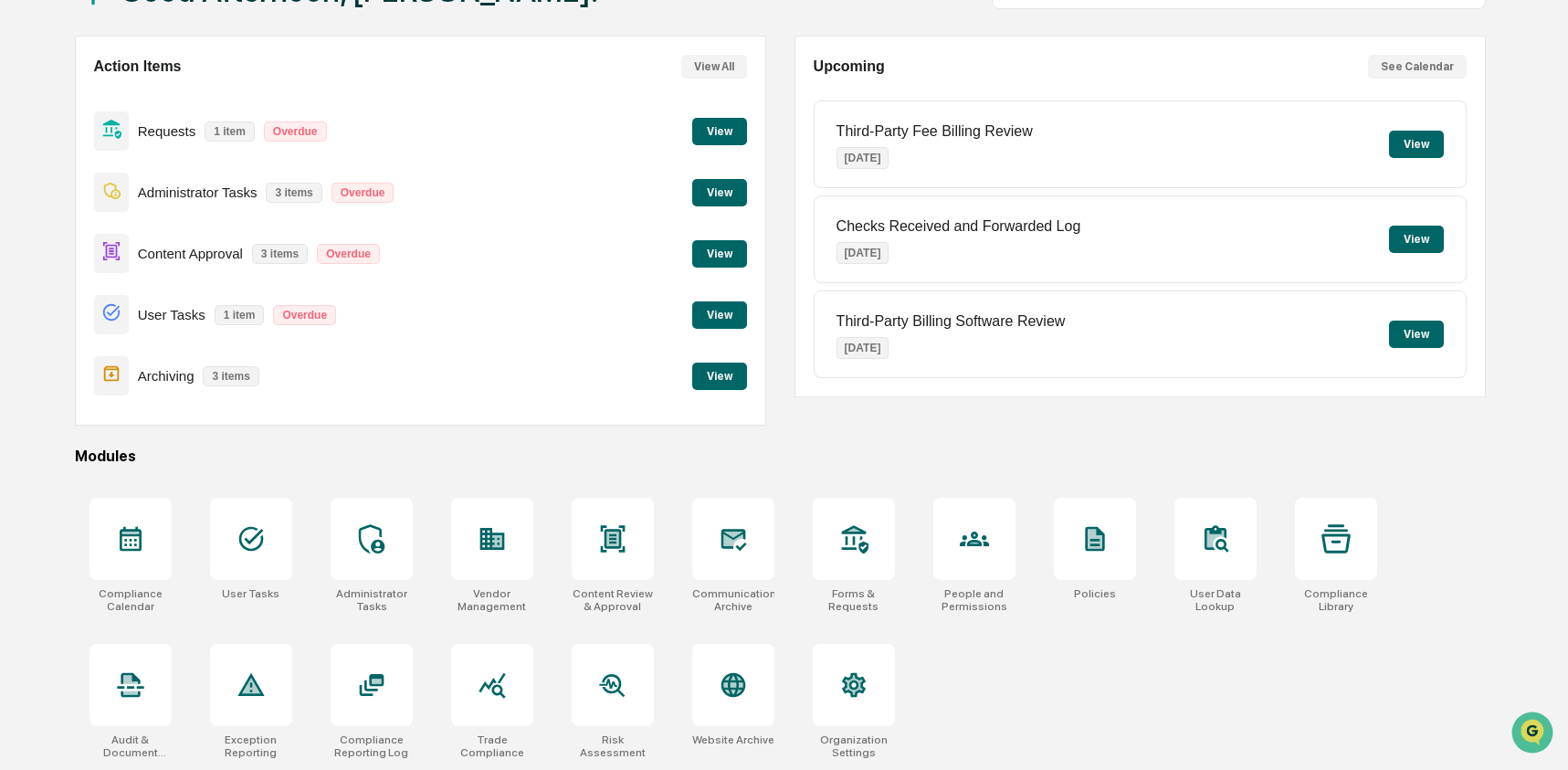
scroll to position [146, 0]
click at [372, 670] on icon at bounding box center [371, 685] width 29 height 29
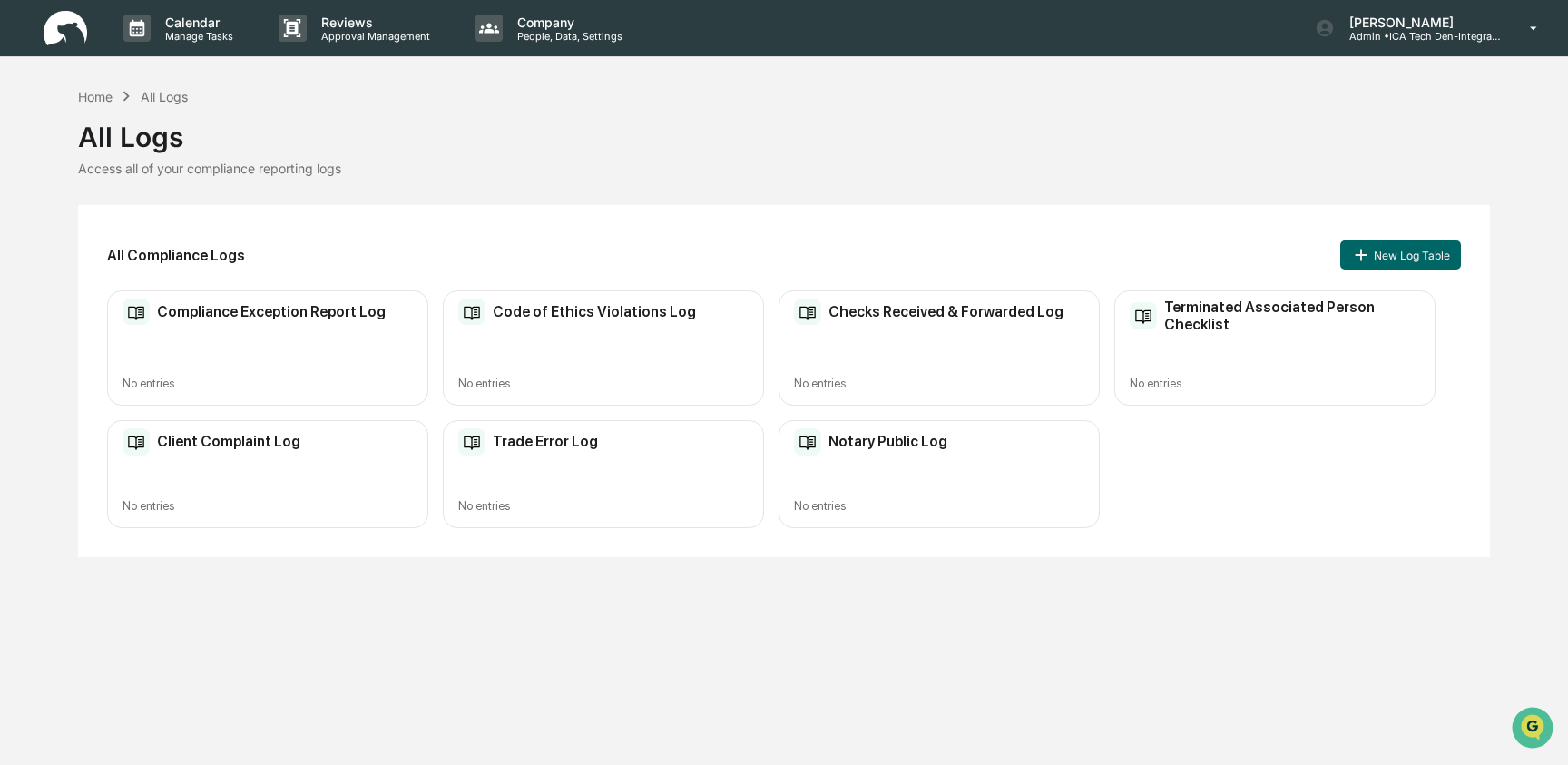
click at [95, 97] on div "Home" at bounding box center [95, 96] width 35 height 16
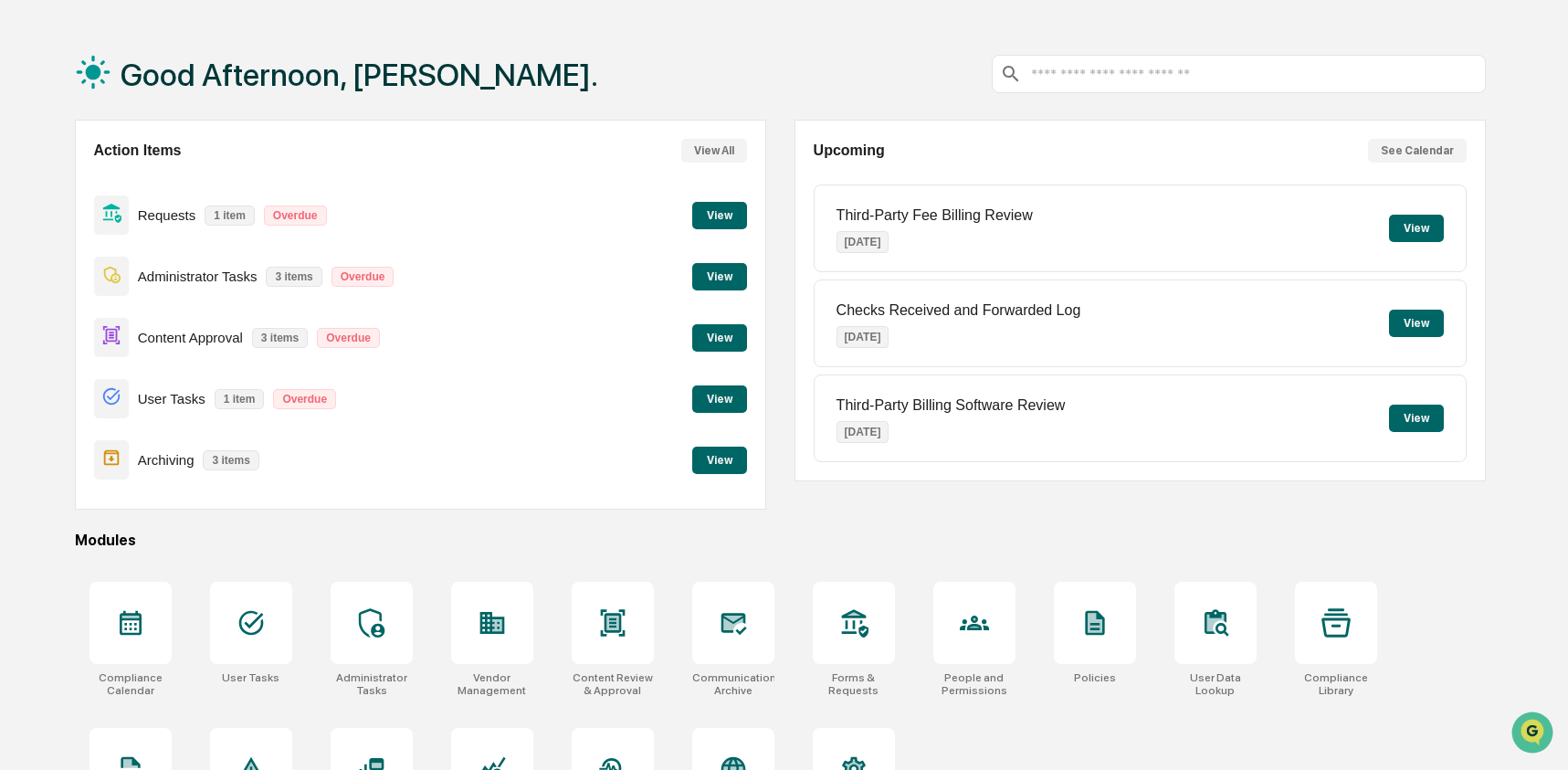
scroll to position [146, 0]
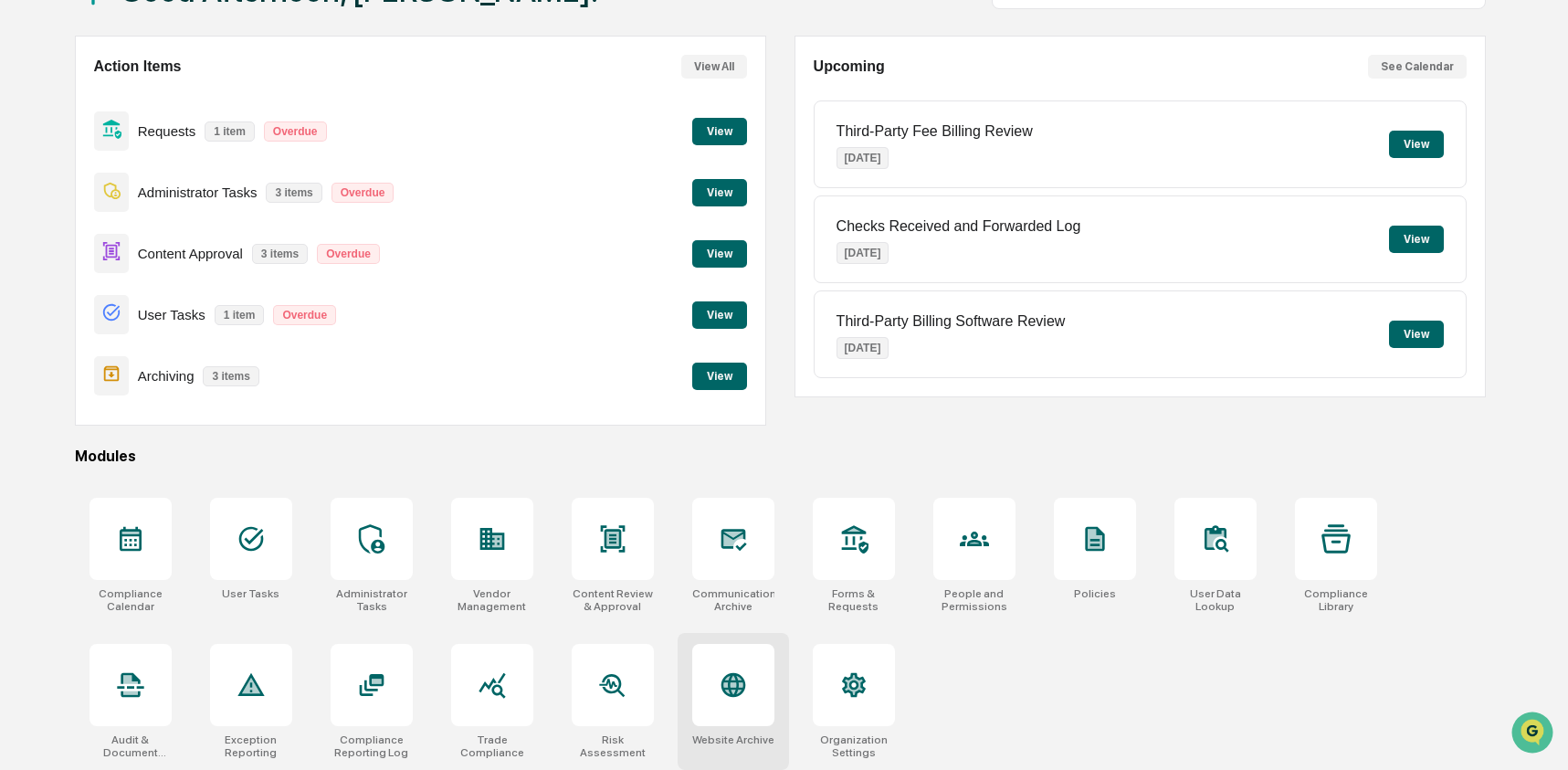
click at [728, 694] on icon at bounding box center [733, 685] width 29 height 29
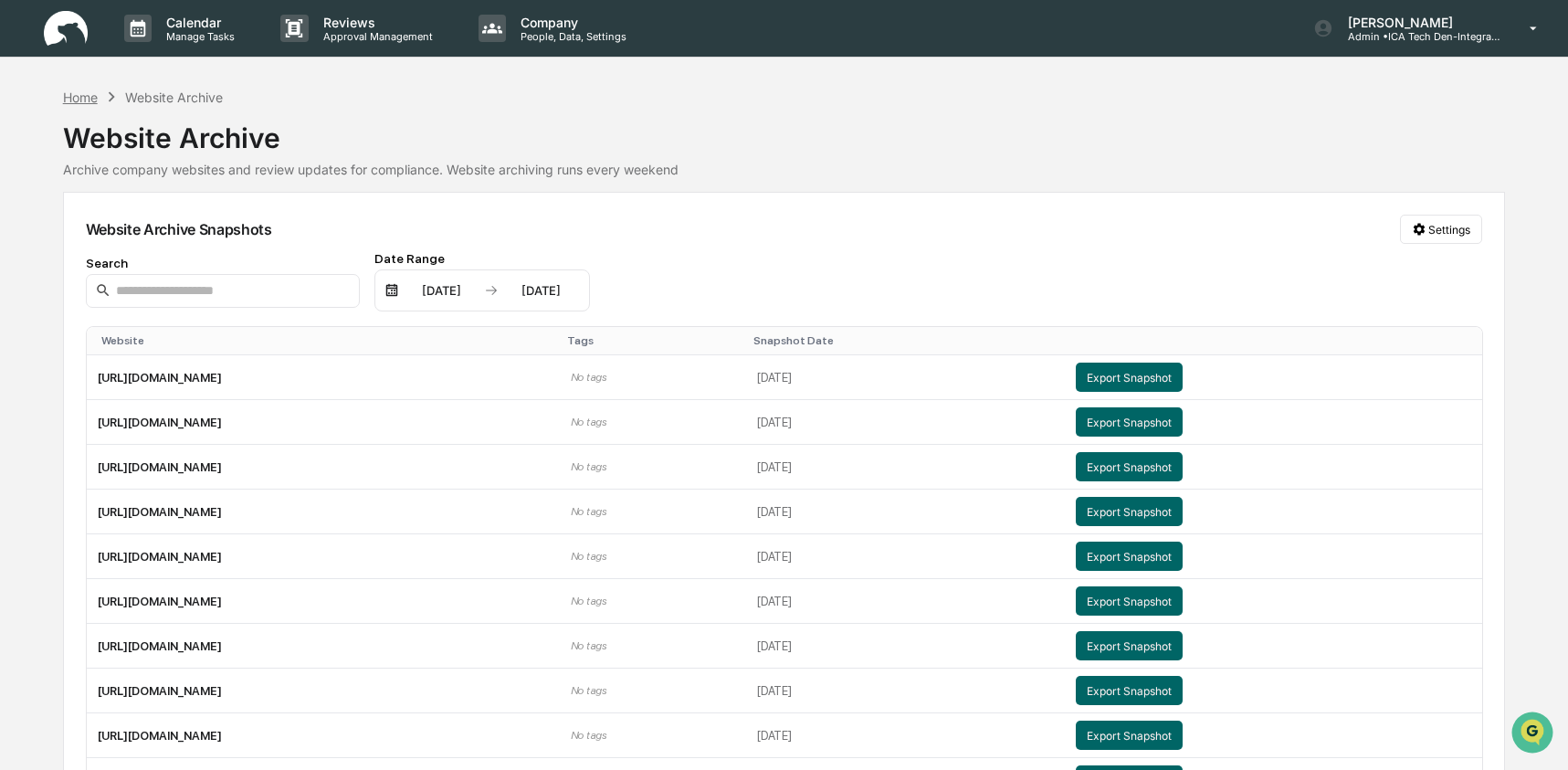
click at [90, 102] on div "Home" at bounding box center [80, 97] width 35 height 16
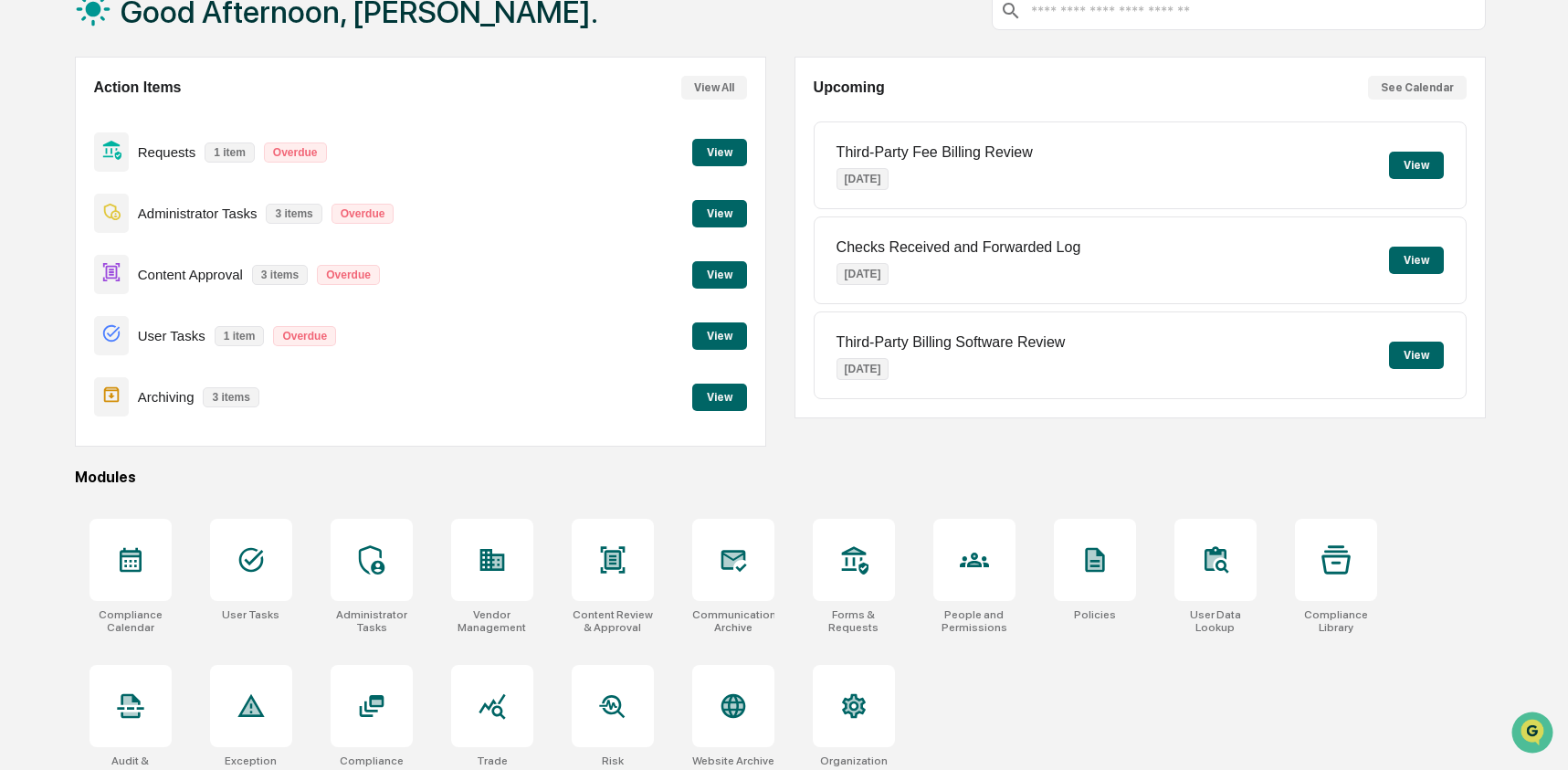
scroll to position [146, 0]
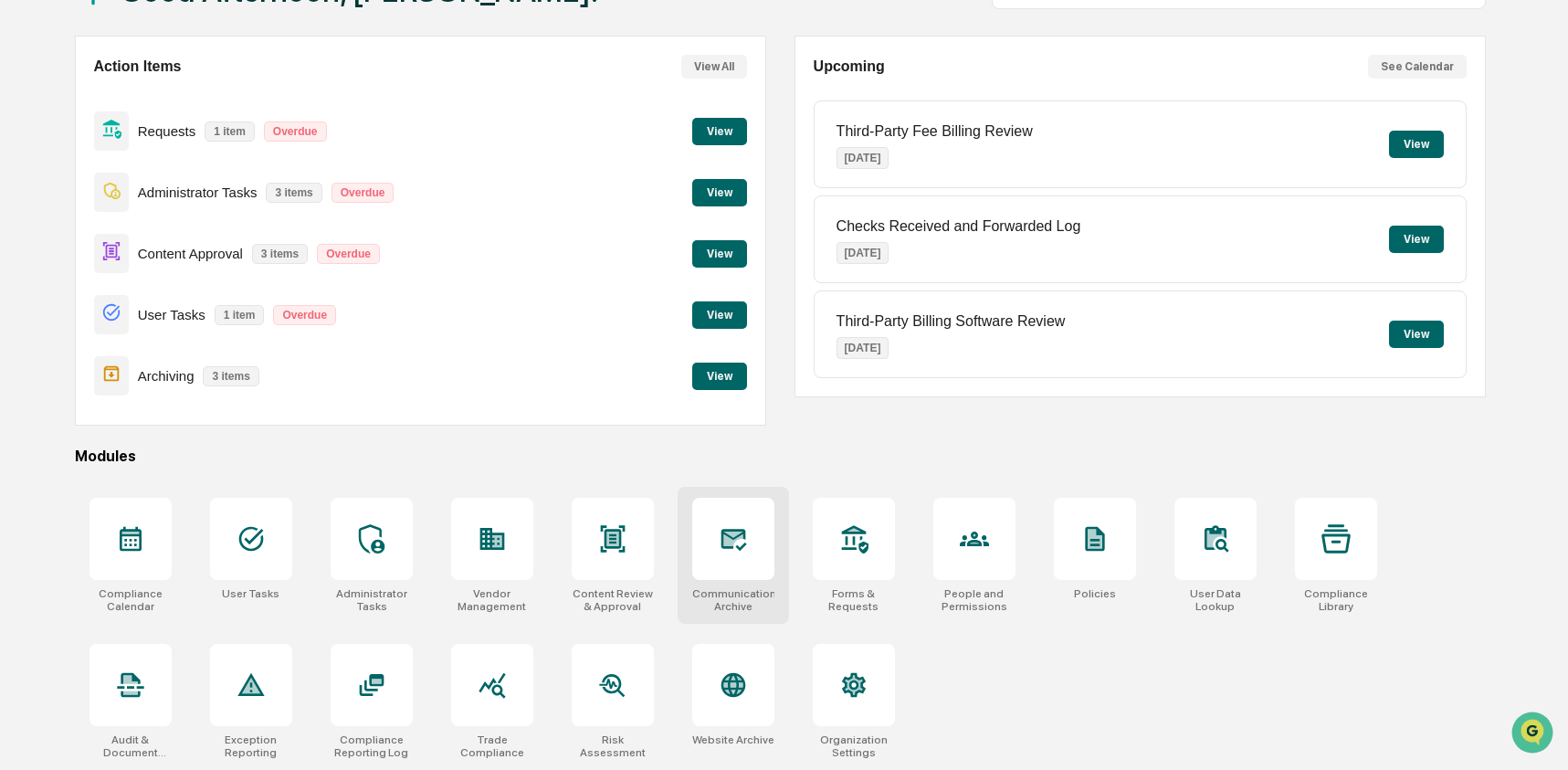
click at [743, 558] on div at bounding box center [733, 539] width 83 height 83
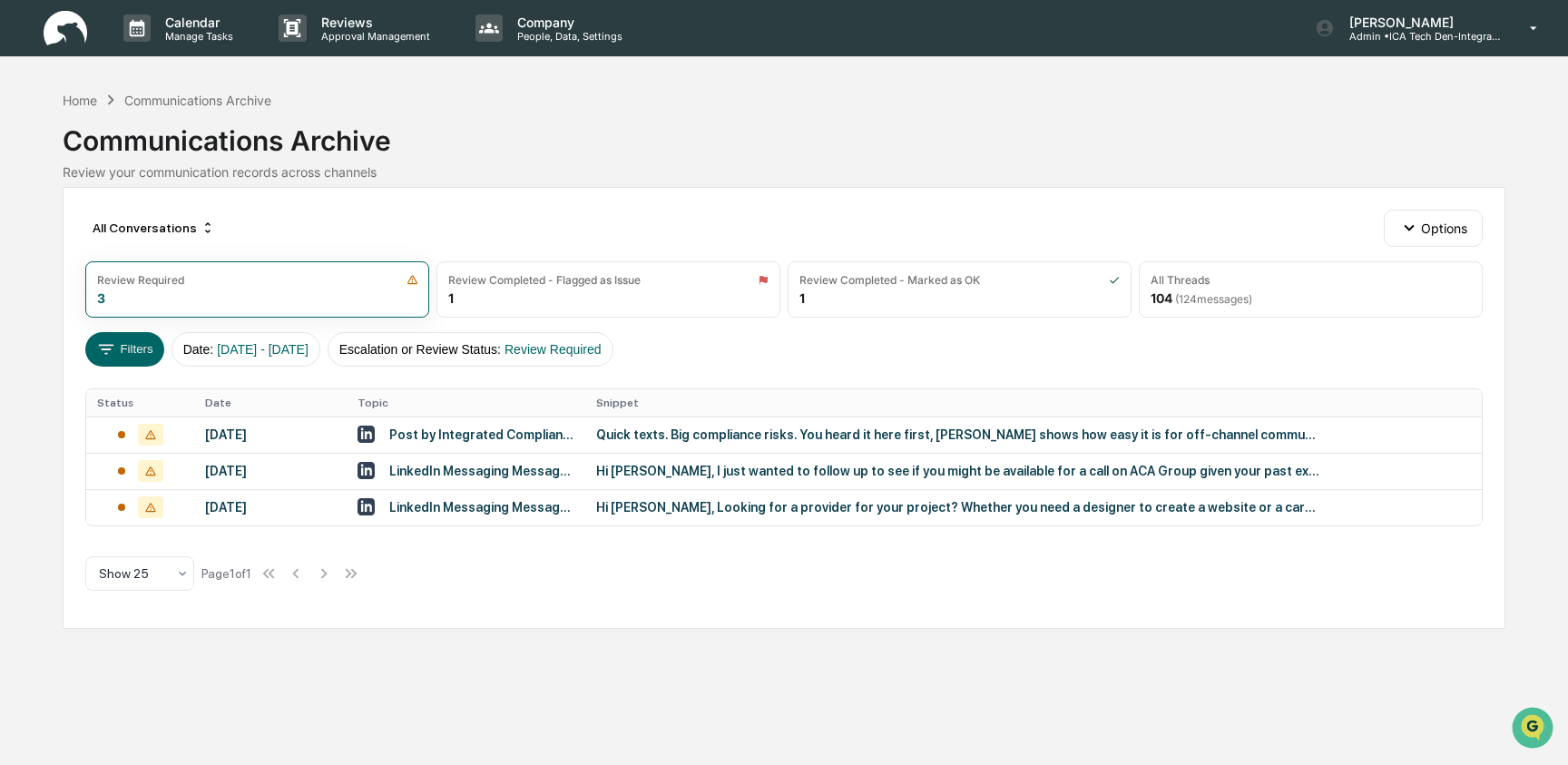
click at [691, 167] on div "Review your communication records across channels" at bounding box center [784, 172] width 1443 height 16
click at [1416, 232] on icon "button" at bounding box center [1408, 227] width 20 height 20
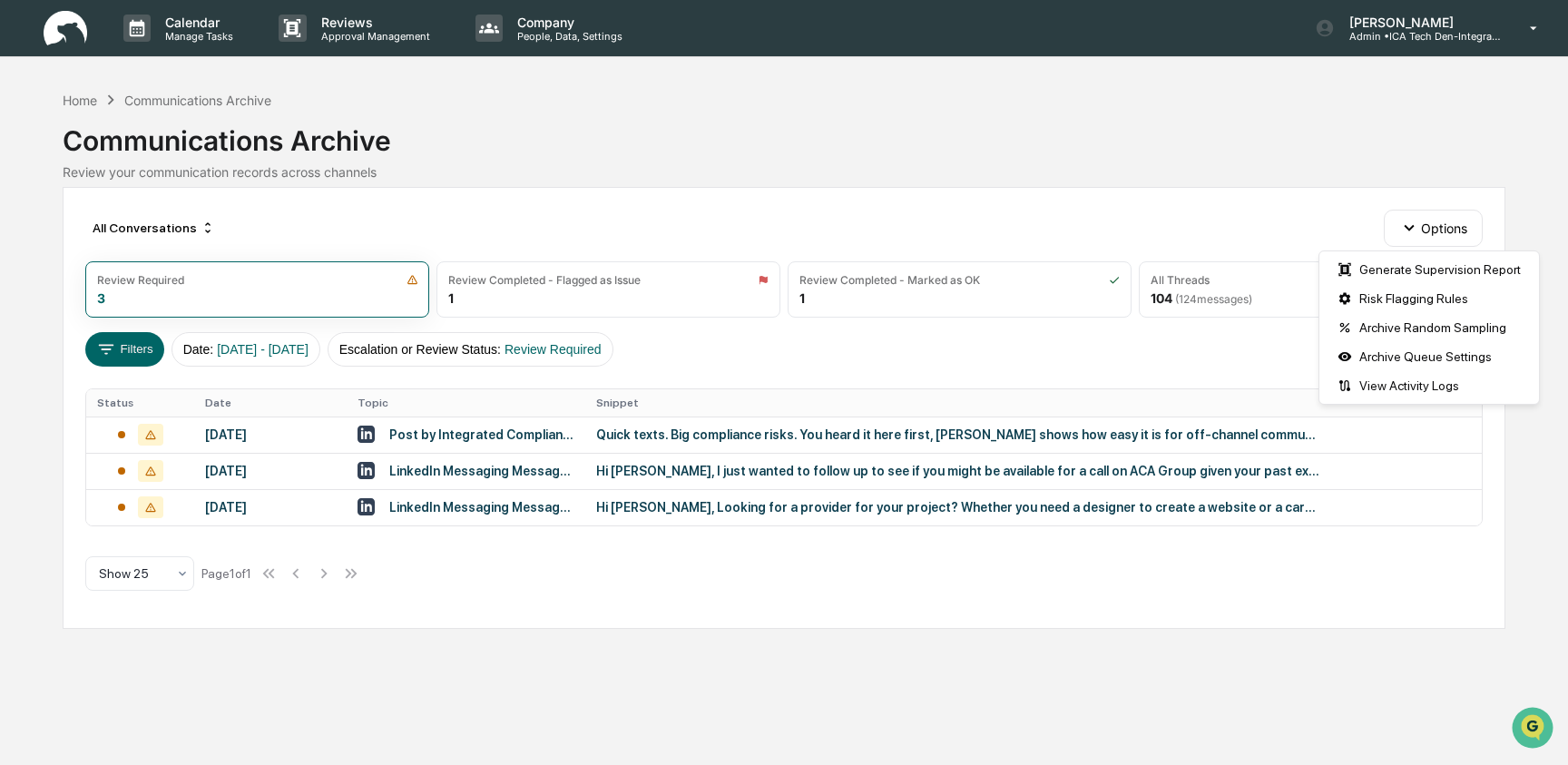
click at [966, 217] on div "All Conversations Options" at bounding box center [784, 228] width 1397 height 36
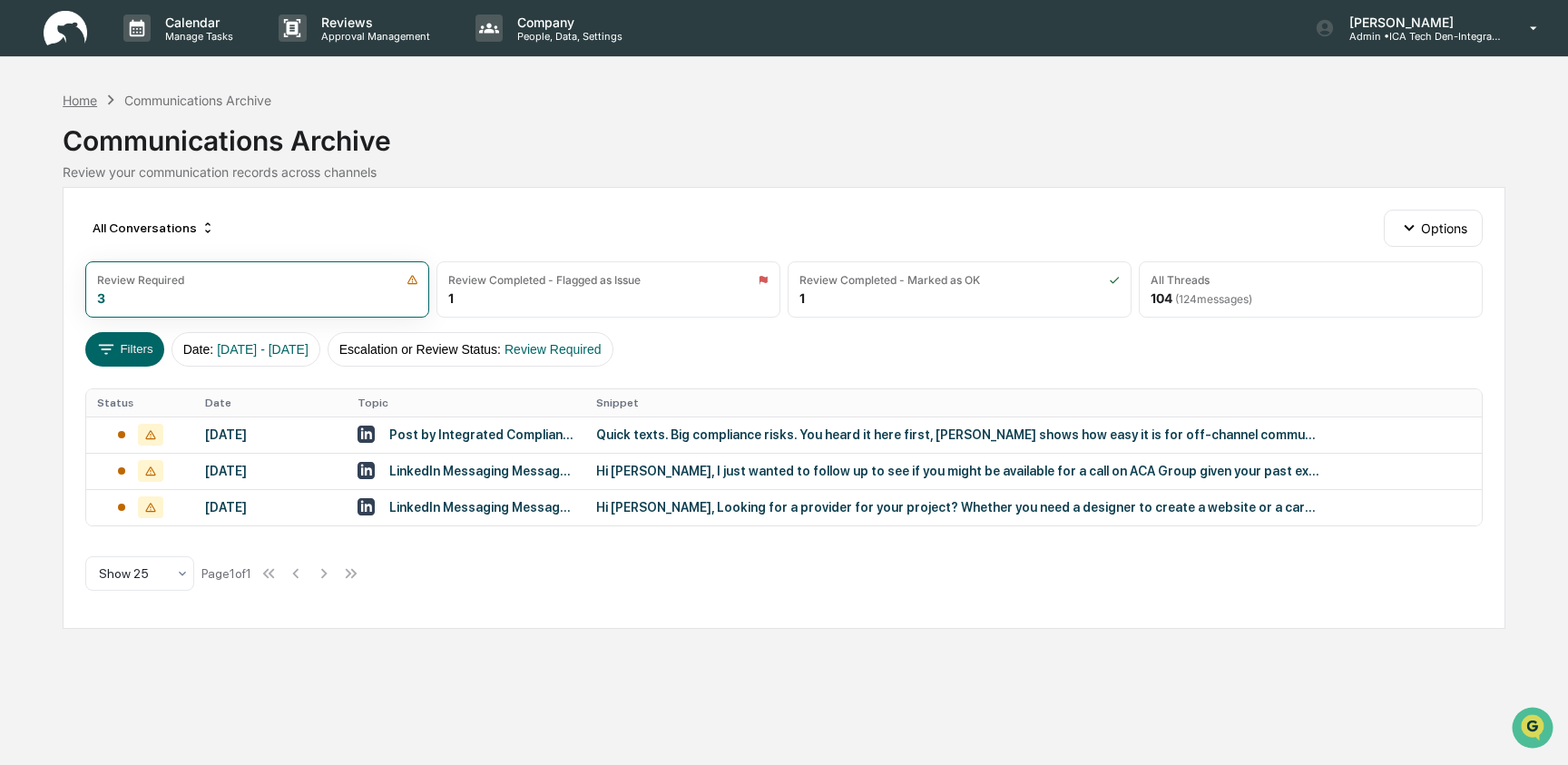
click at [77, 101] on div "Home" at bounding box center [79, 100] width 35 height 16
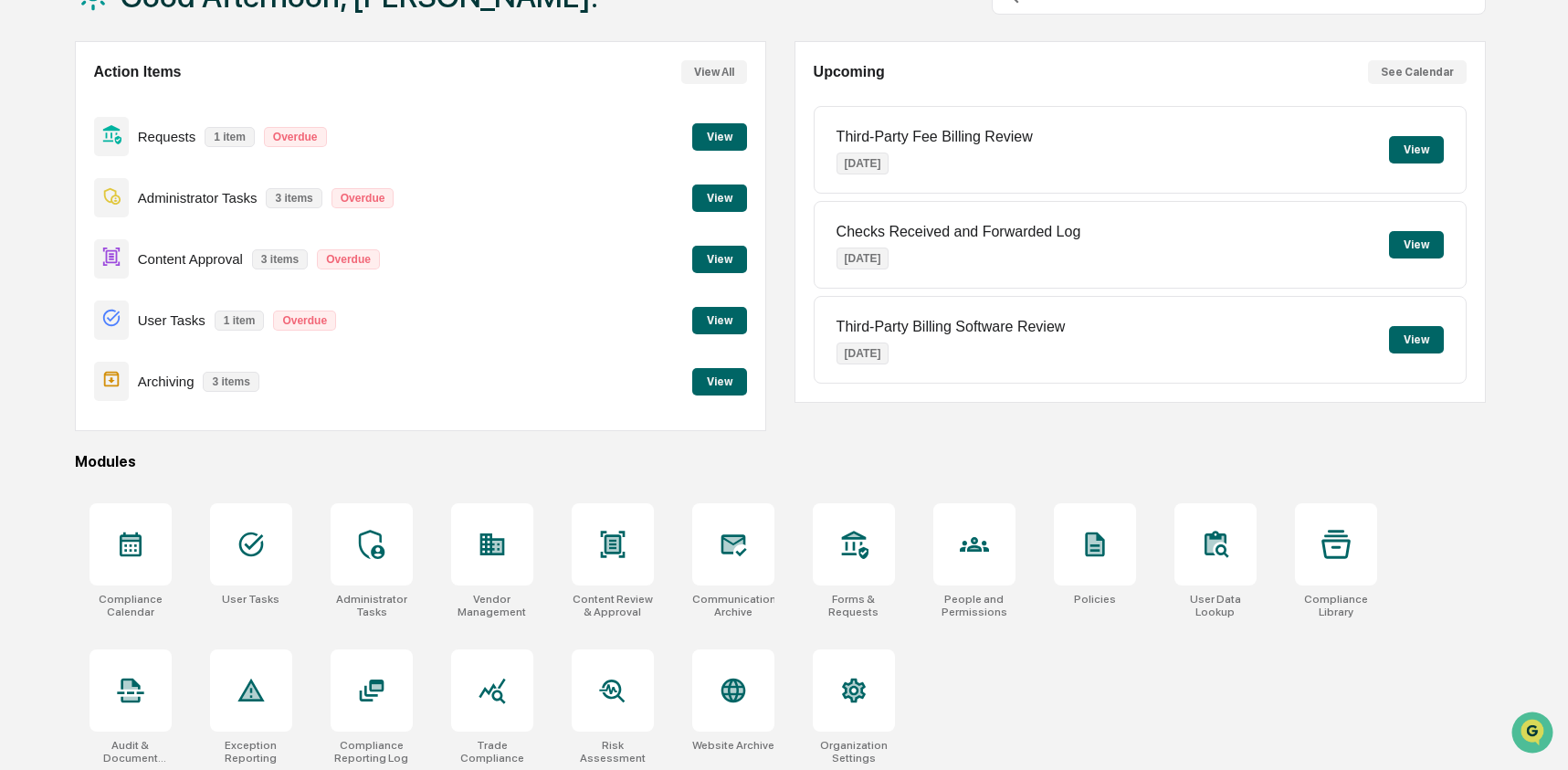
scroll to position [146, 0]
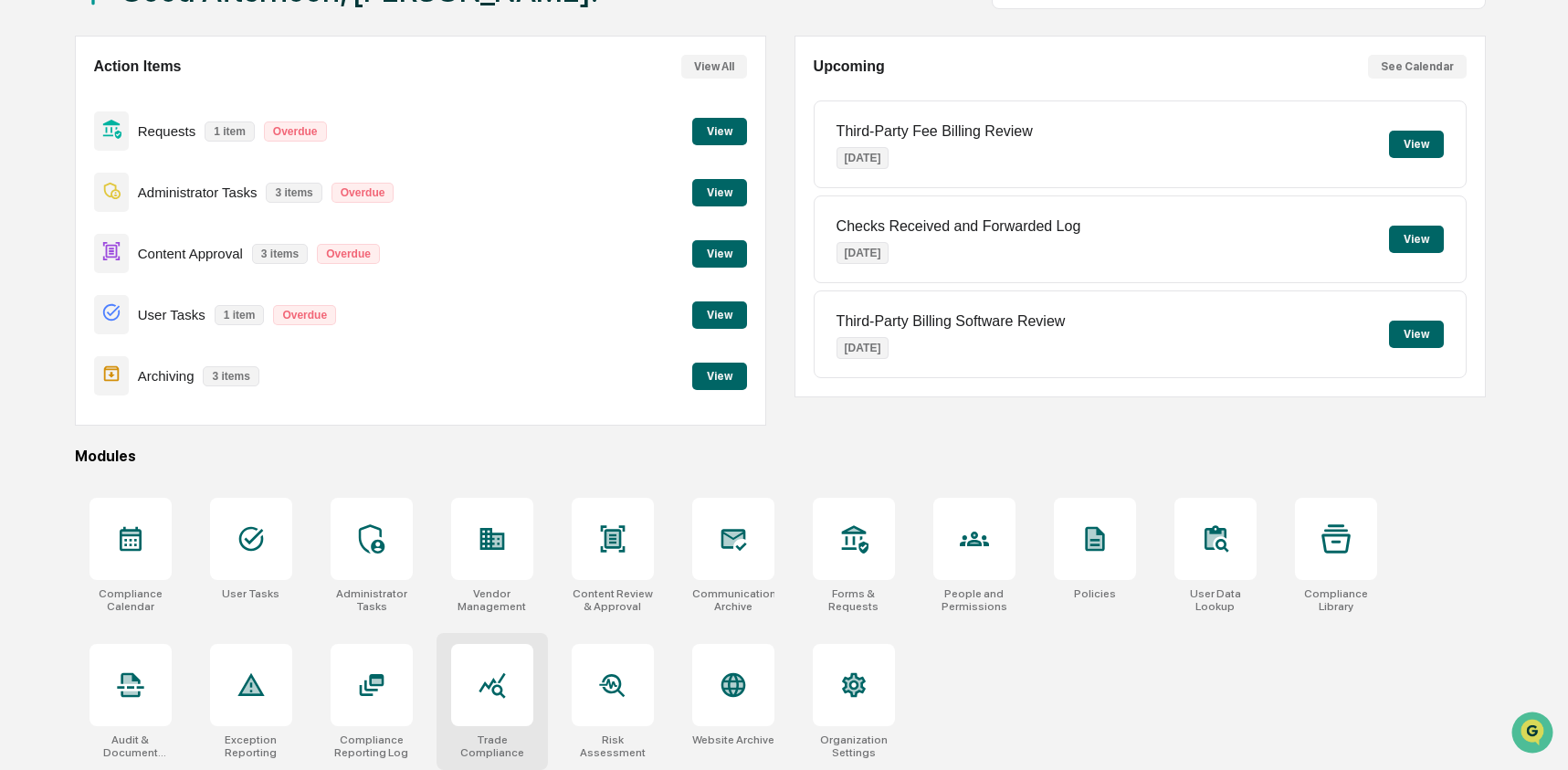
click at [506, 691] on div at bounding box center [493, 685] width 83 height 83
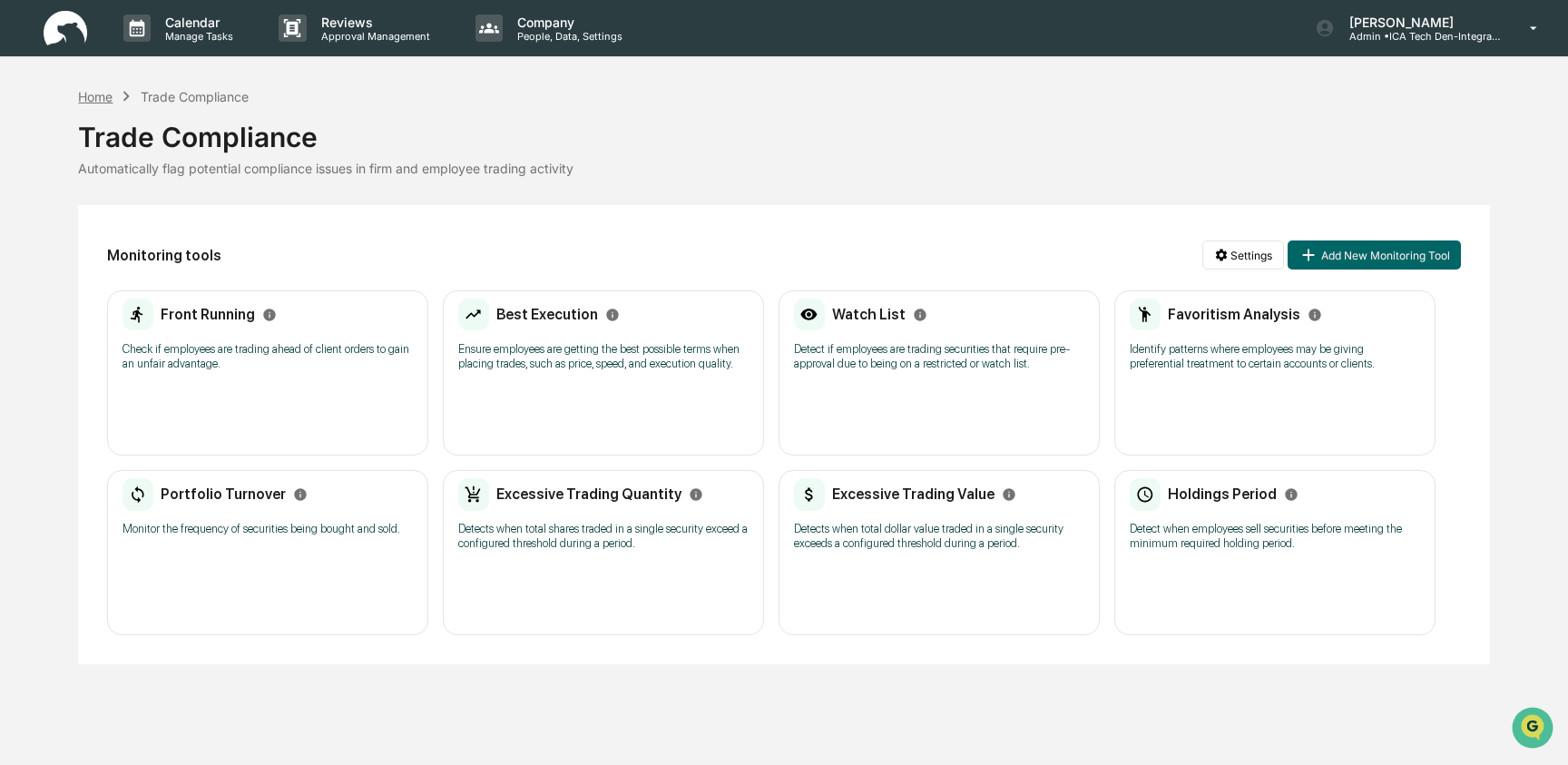
click at [105, 96] on div "Home" at bounding box center [95, 96] width 35 height 16
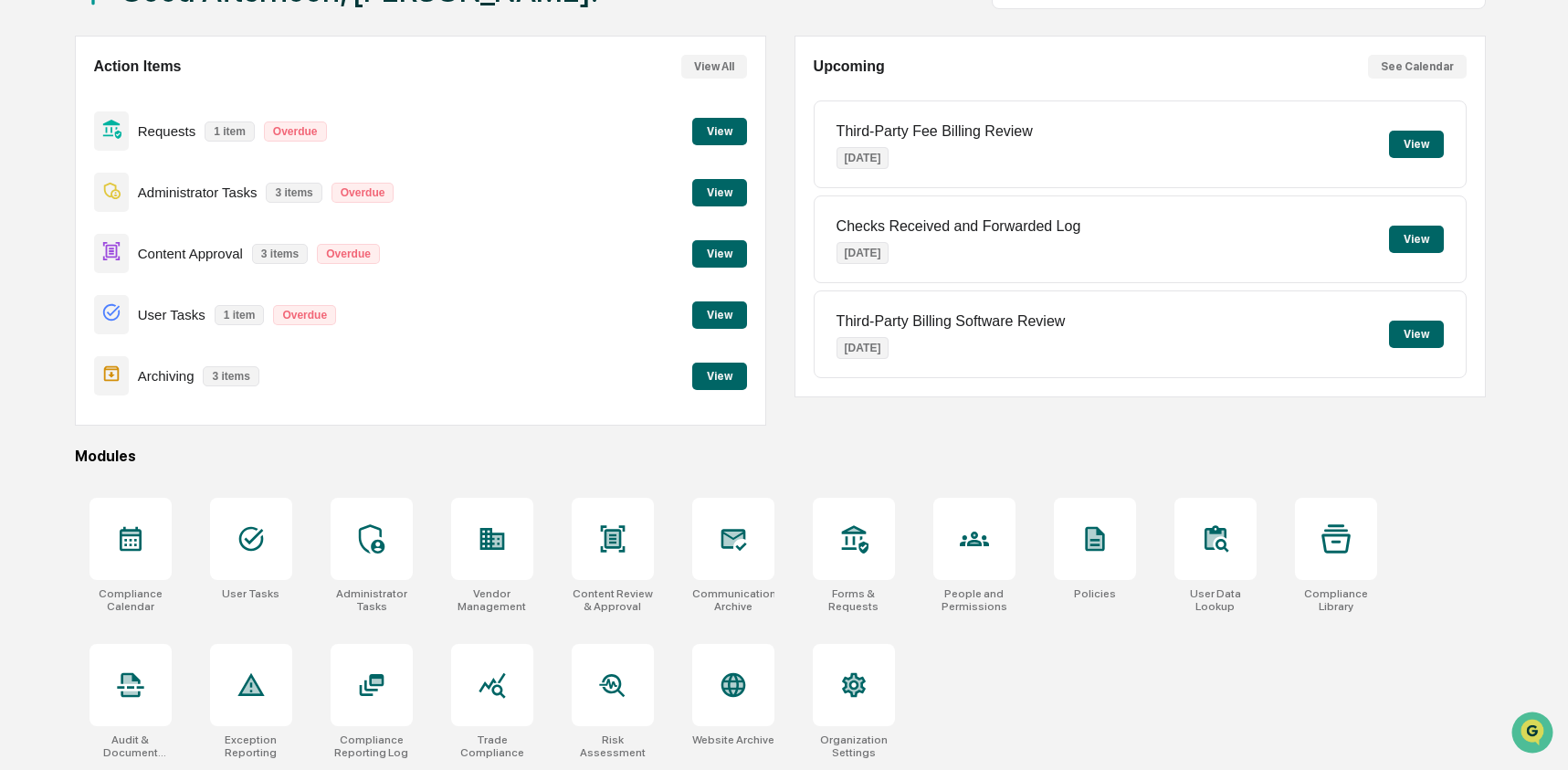
scroll to position [146, 0]
click at [256, 542] on icon at bounding box center [251, 538] width 29 height 29
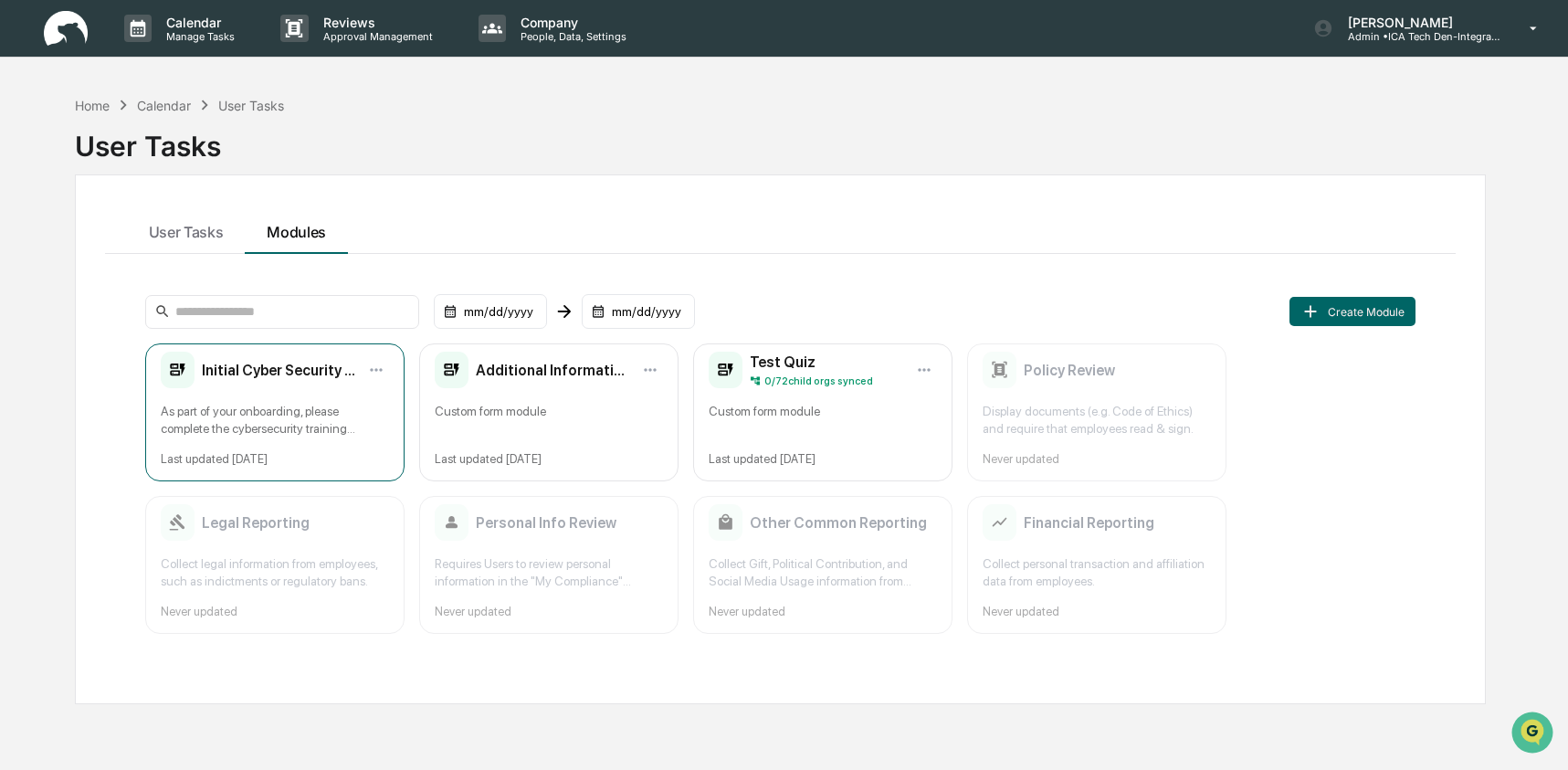
click at [280, 375] on h2 "Initial Cyber Security Training" at bounding box center [278, 370] width 153 height 17
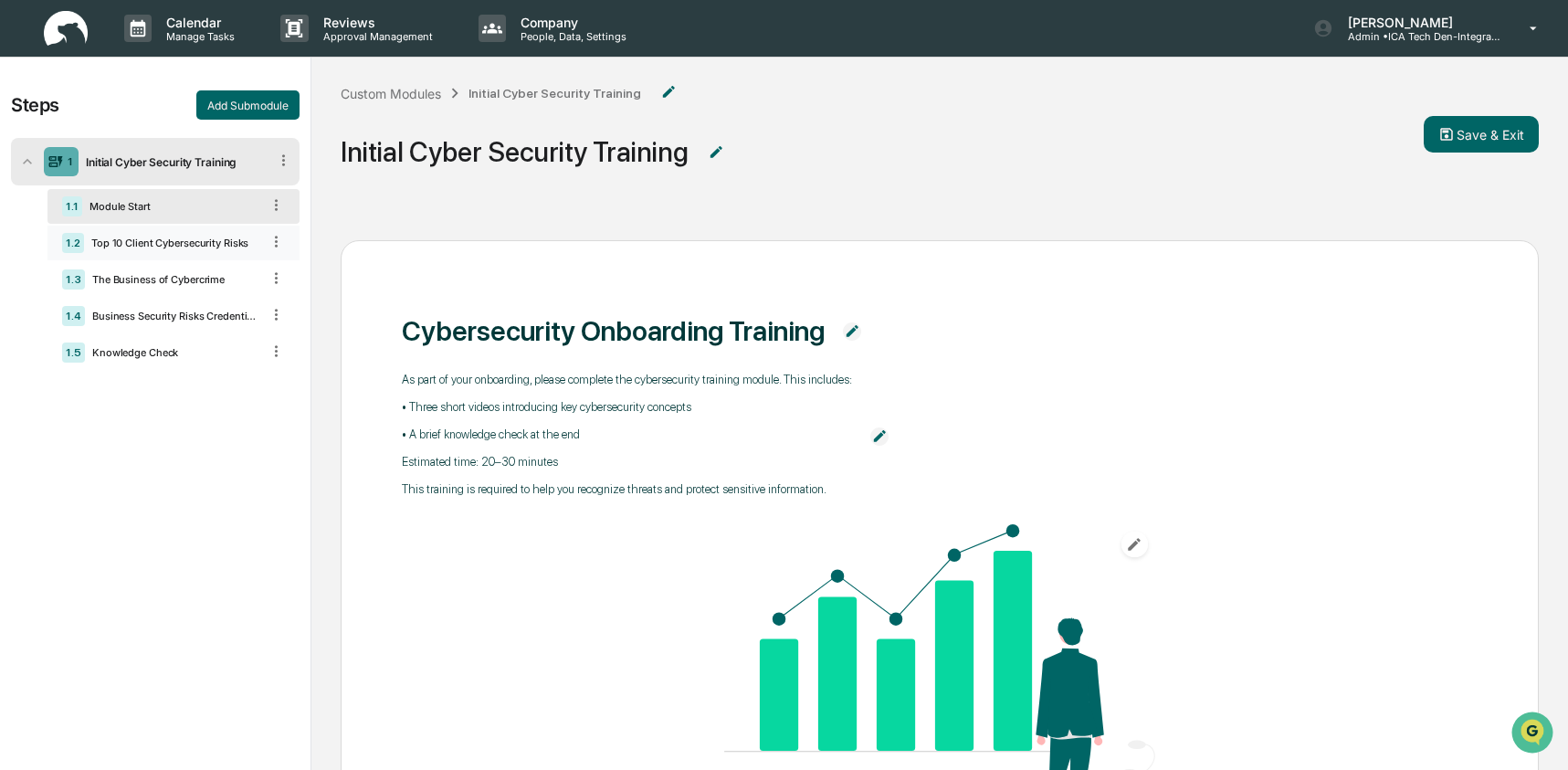
click at [192, 245] on div "Top 10 Client Cybersecurity Risks" at bounding box center [172, 243] width 177 height 13
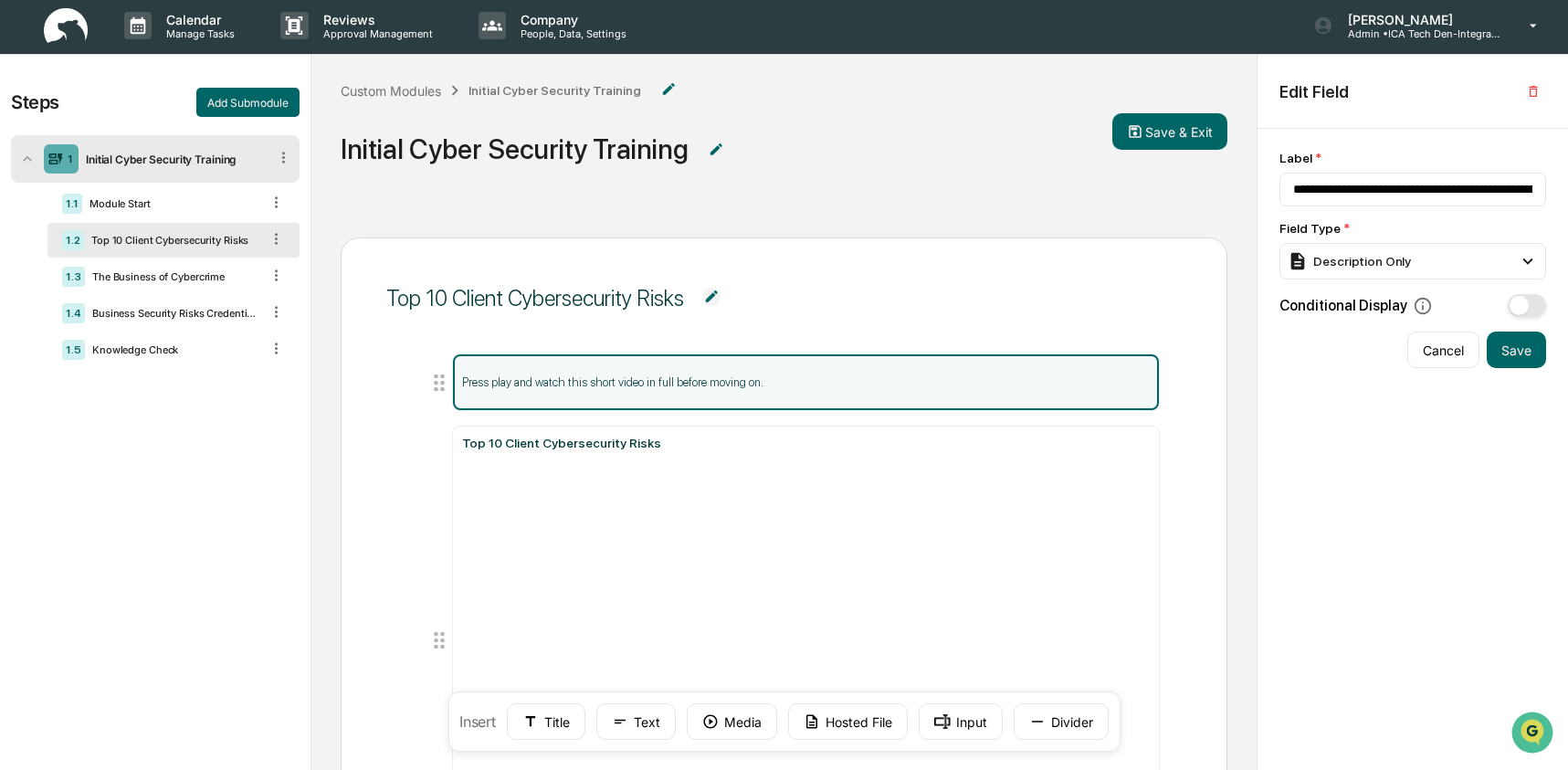
scroll to position [4, 0]
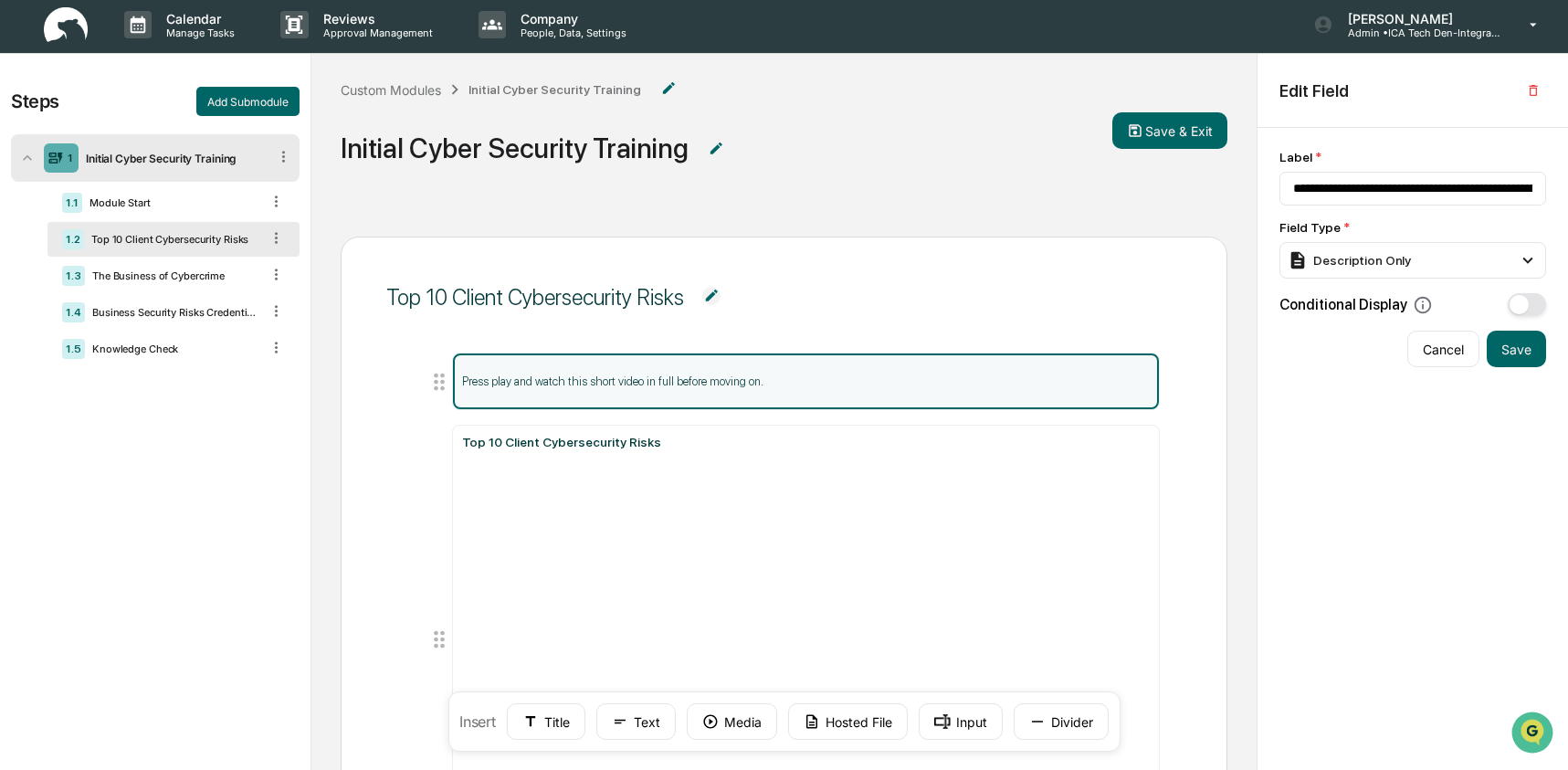
click at [66, 33] on img at bounding box center [66, 25] width 44 height 36
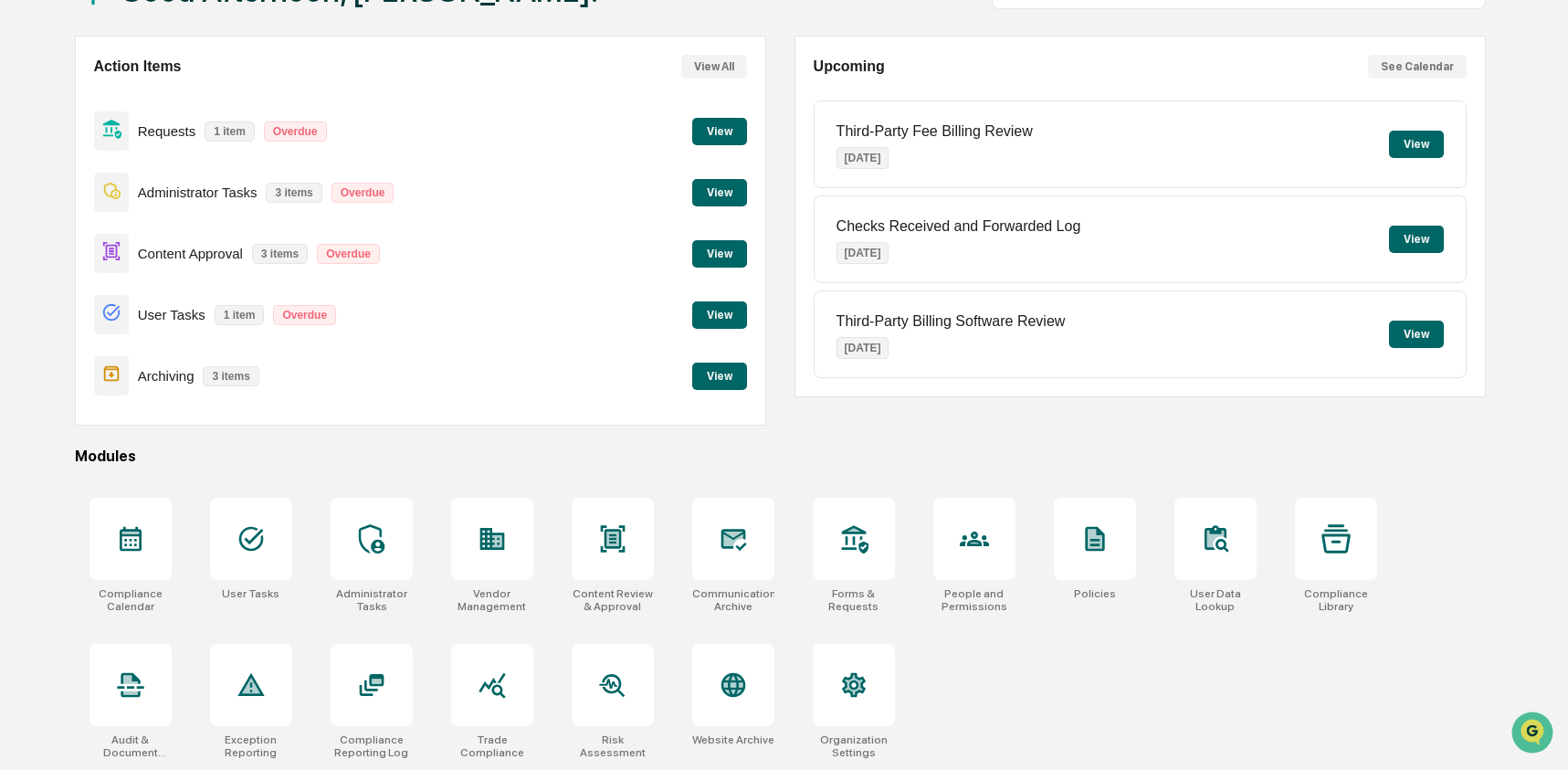
scroll to position [146, 0]
click at [855, 547] on icon at bounding box center [853, 538] width 29 height 29
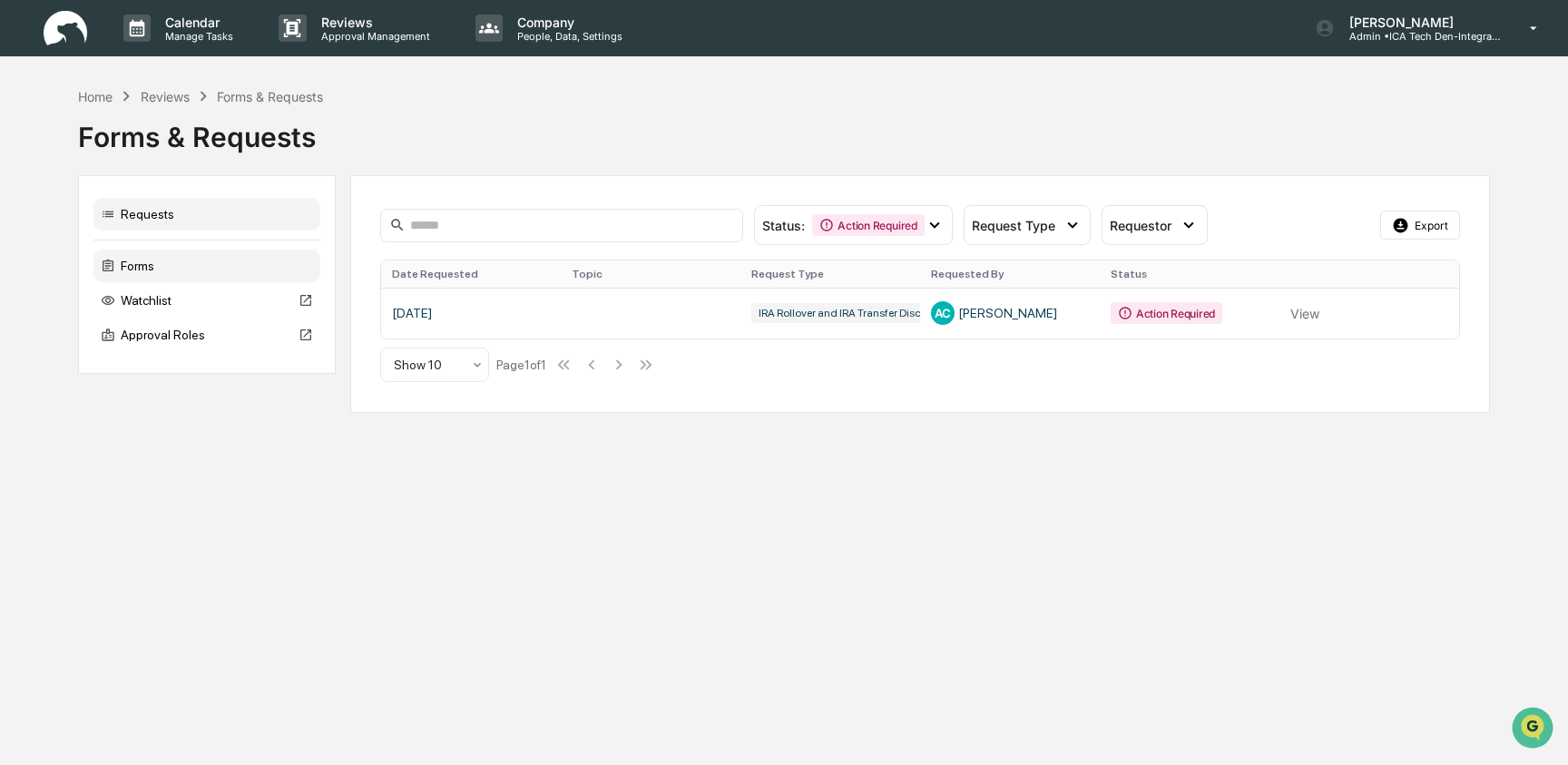
click at [198, 282] on div "Forms" at bounding box center [206, 266] width 227 height 33
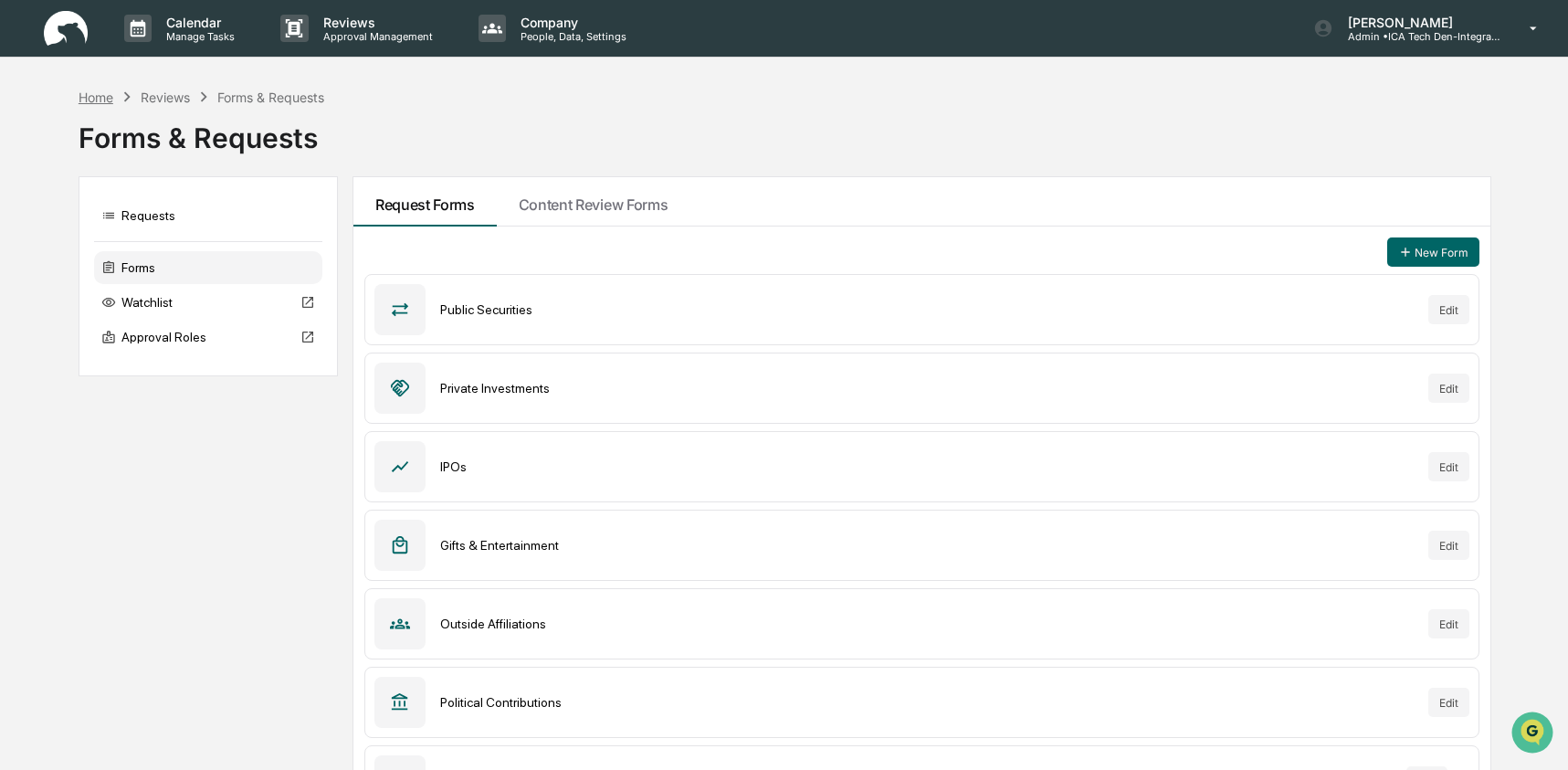
click at [105, 100] on div "Home" at bounding box center [96, 97] width 35 height 16
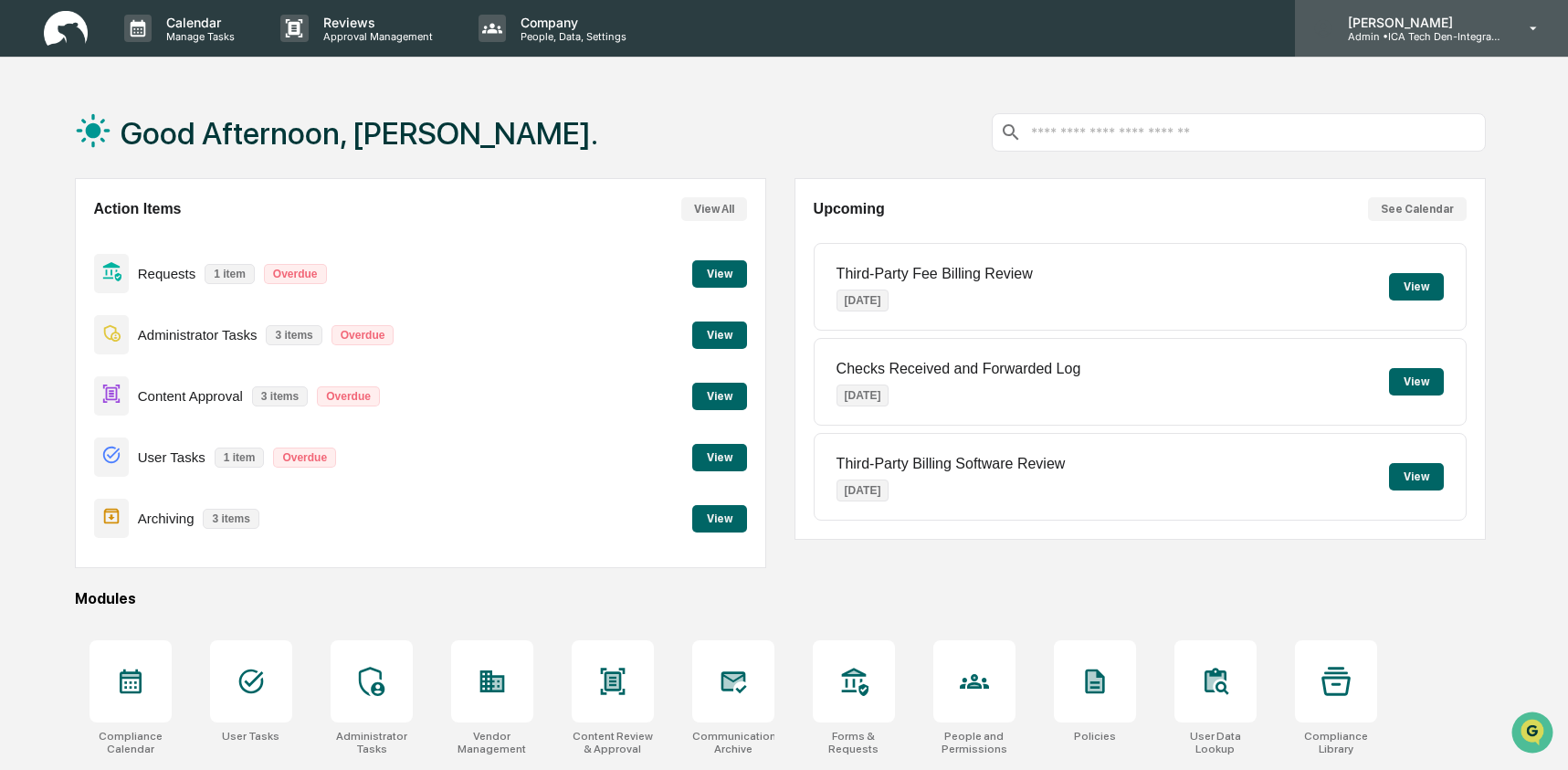
click at [1429, 38] on p "Admin • ICA Tech Den-Integrated Compliance Advisors" at bounding box center [1418, 37] width 170 height 13
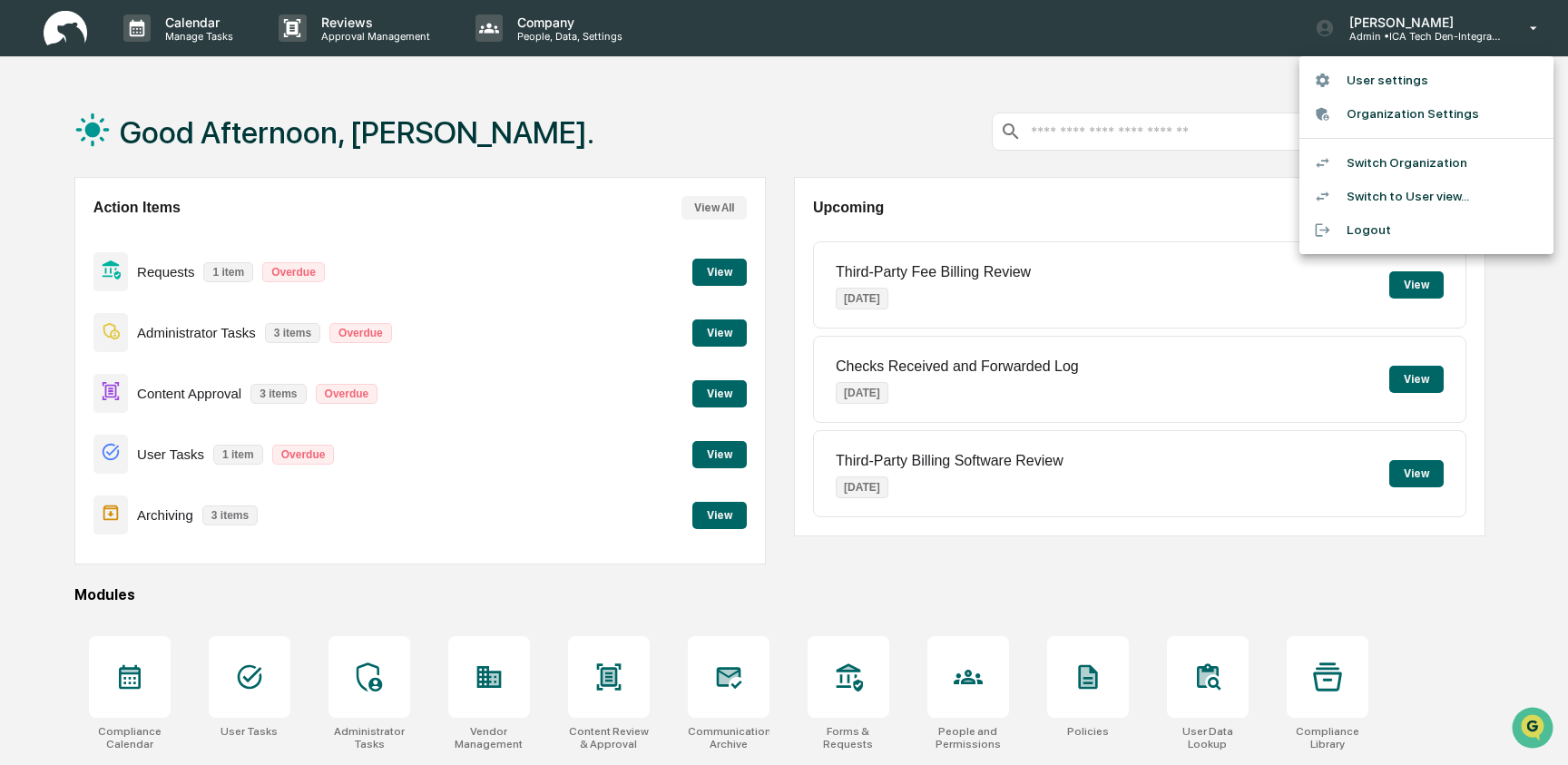
click at [1412, 160] on li "Switch Organization" at bounding box center [1426, 163] width 254 height 34
